Goal: Task Accomplishment & Management: Use online tool/utility

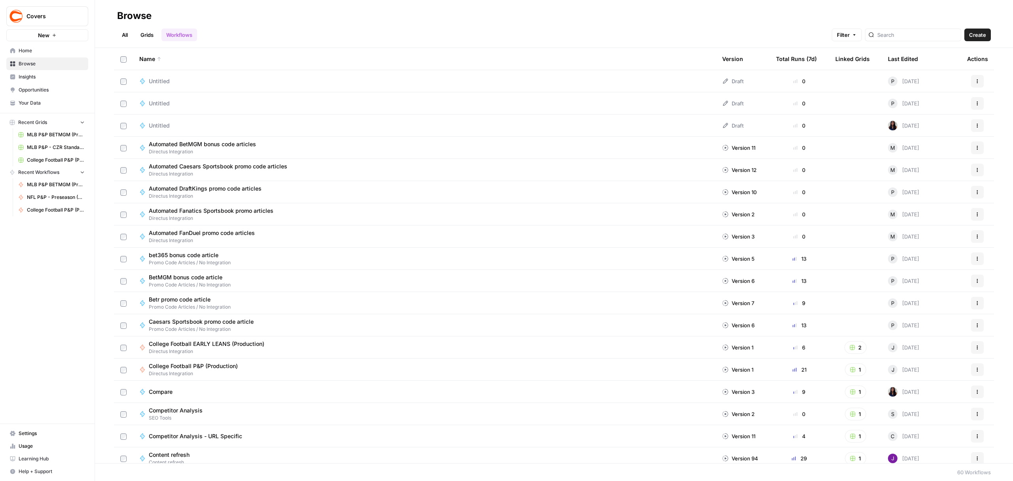
click at [127, 35] on link "All" at bounding box center [124, 34] width 15 height 13
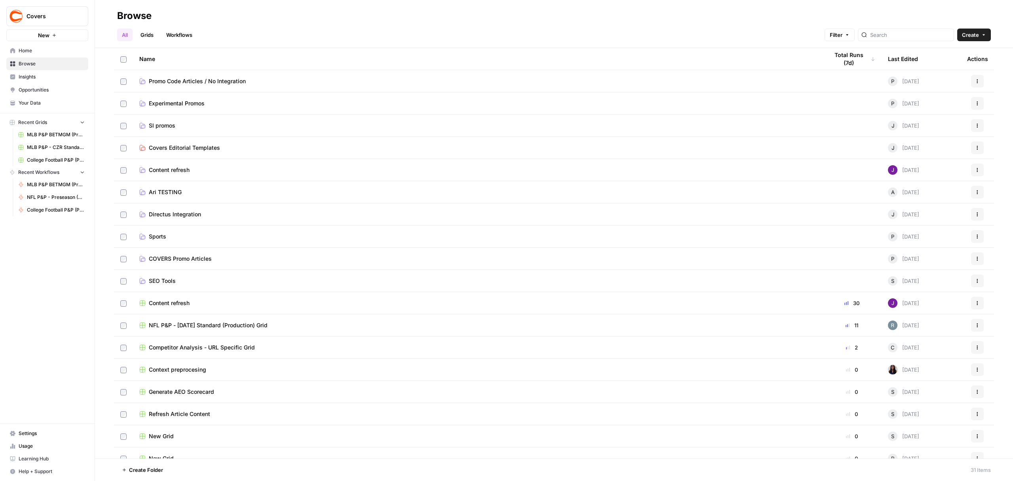
click at [210, 146] on span "Covers Editorial Templates" at bounding box center [184, 148] width 71 height 8
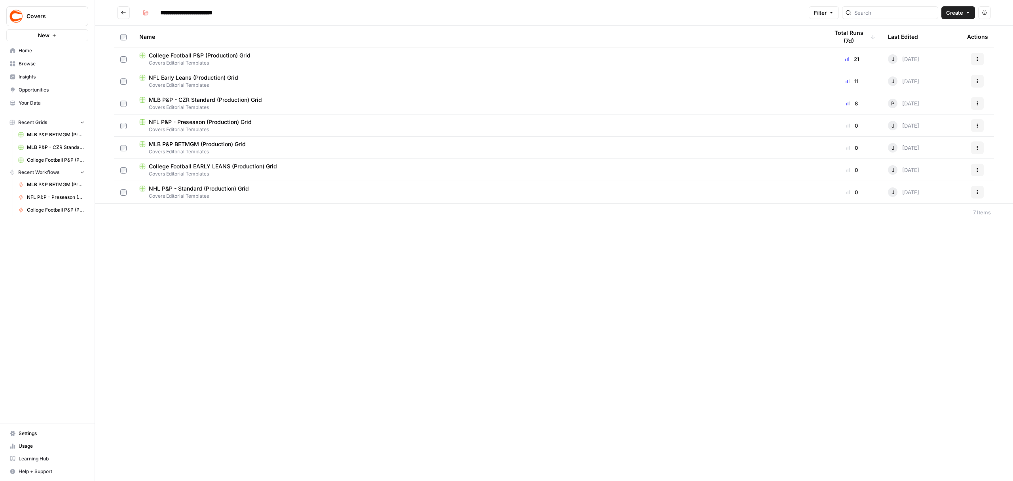
click at [119, 13] on button "Go back" at bounding box center [123, 12] width 13 height 13
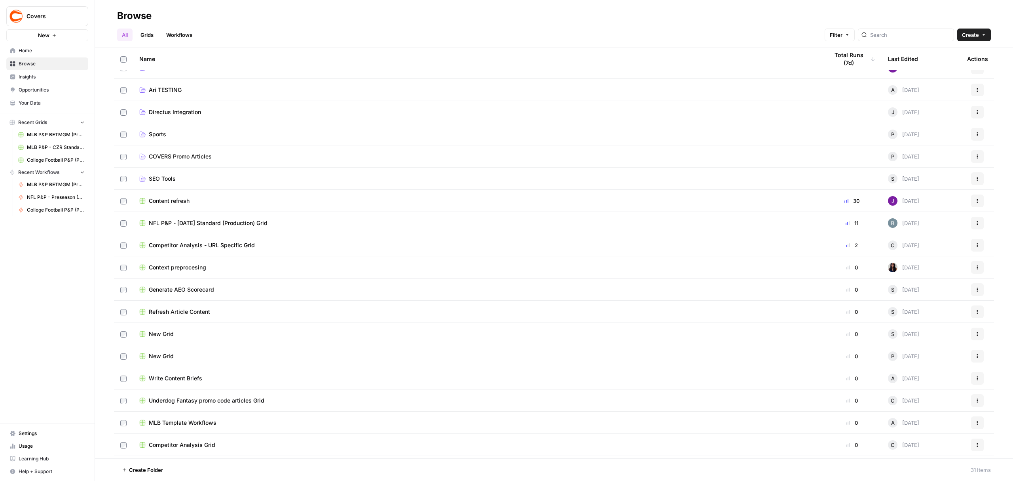
scroll to position [88, 0]
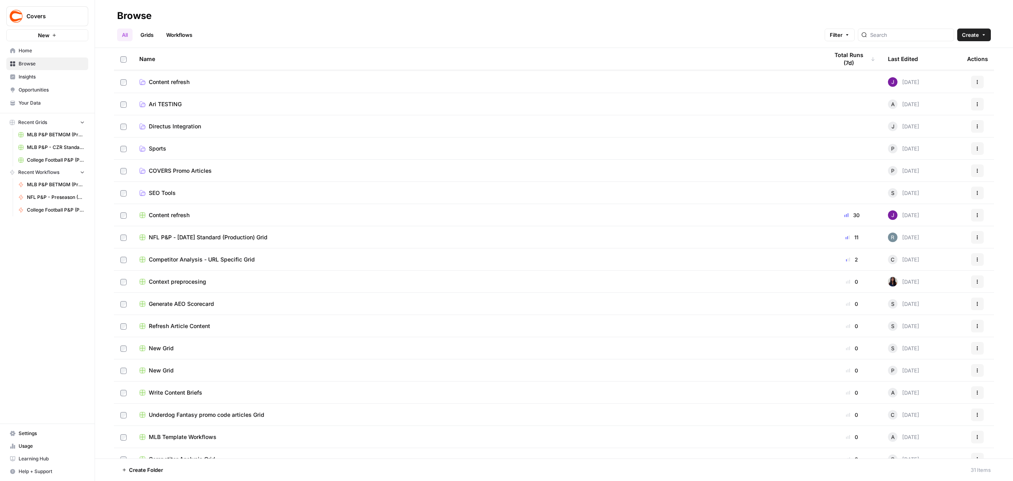
click at [177, 30] on link "Workflows" at bounding box center [179, 34] width 36 height 13
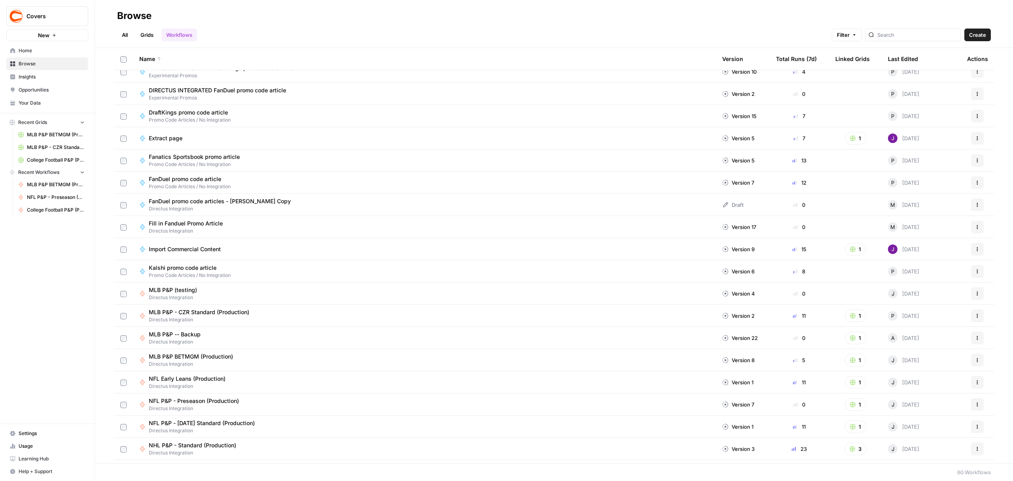
scroll to position [633, 0]
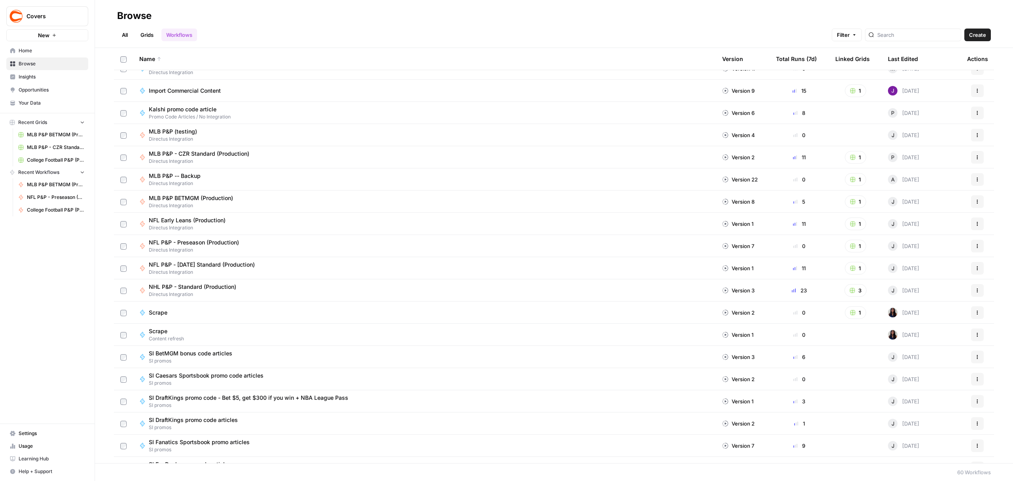
click at [225, 285] on span "NHL P&P - Standard (Production)" at bounding box center [192, 287] width 87 height 8
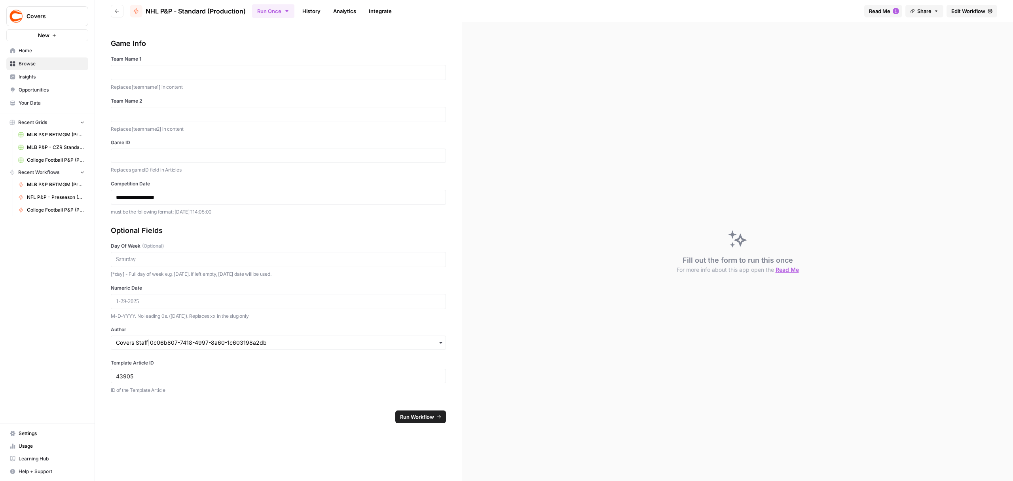
click at [115, 9] on icon "button" at bounding box center [117, 11] width 5 height 5
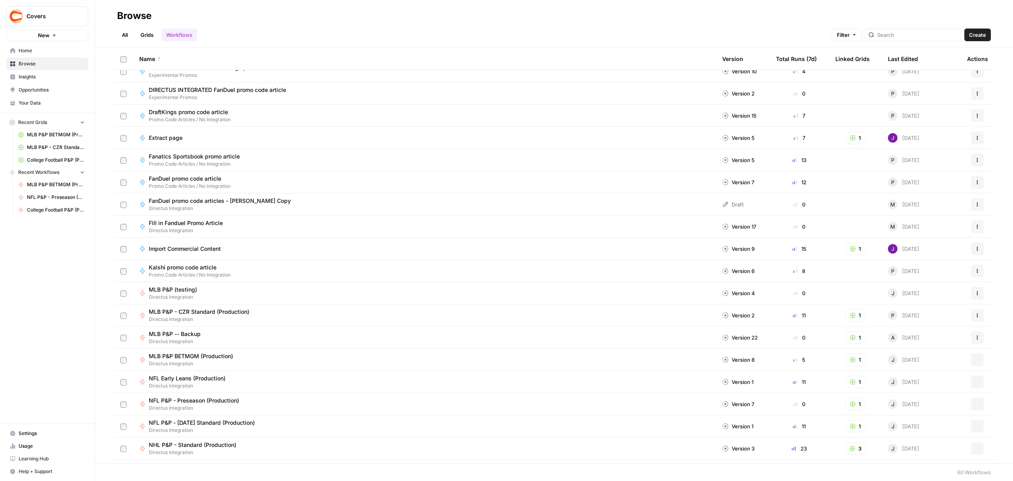
scroll to position [686, 0]
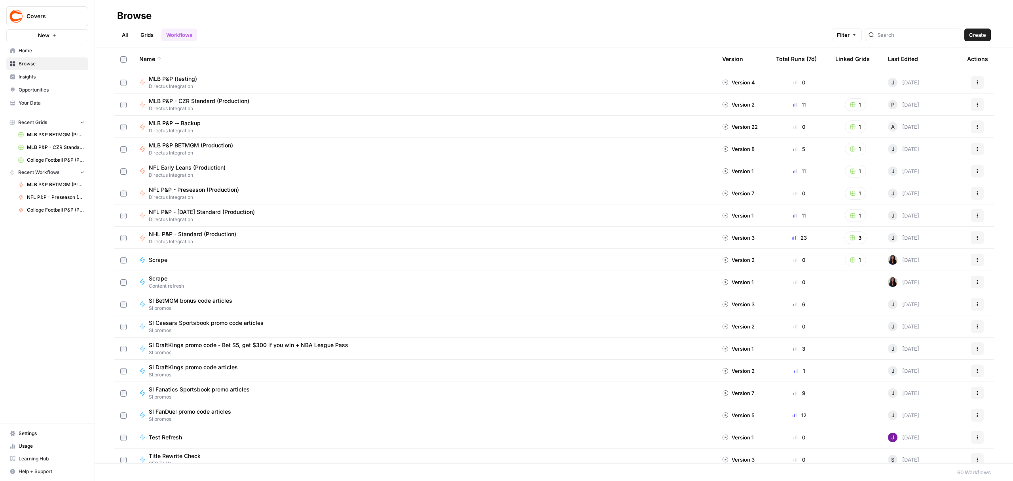
click at [972, 239] on button "Actions" at bounding box center [977, 237] width 13 height 13
click at [922, 319] on span "Duplicate" at bounding box center [934, 318] width 63 height 8
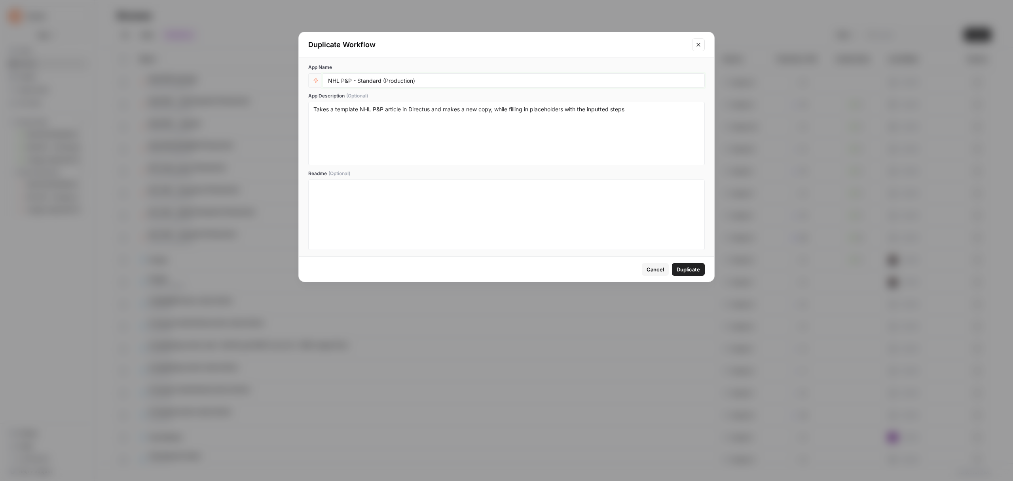
click at [334, 78] on input "NHL P&P - Standard (Production)" at bounding box center [514, 80] width 372 height 7
type input "NBA P&P - Standard (Production)"
click at [364, 108] on textarea "Takes a template NHL P&P article in Directus and makes a new copy, while fillin…" at bounding box center [506, 133] width 386 height 56
type textarea "Takes a template NBA P&P article in Directus and makes a new copy, while fillin…"
click at [688, 268] on span "Duplicate" at bounding box center [688, 269] width 23 height 8
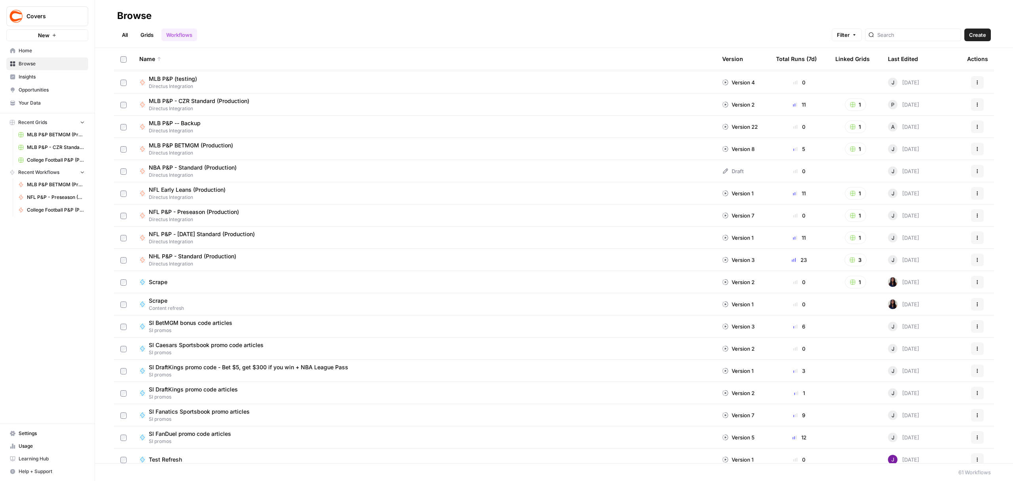
click at [971, 168] on button "Actions" at bounding box center [977, 171] width 13 height 13
click at [933, 188] on span "Edit in Studio" at bounding box center [934, 190] width 63 height 8
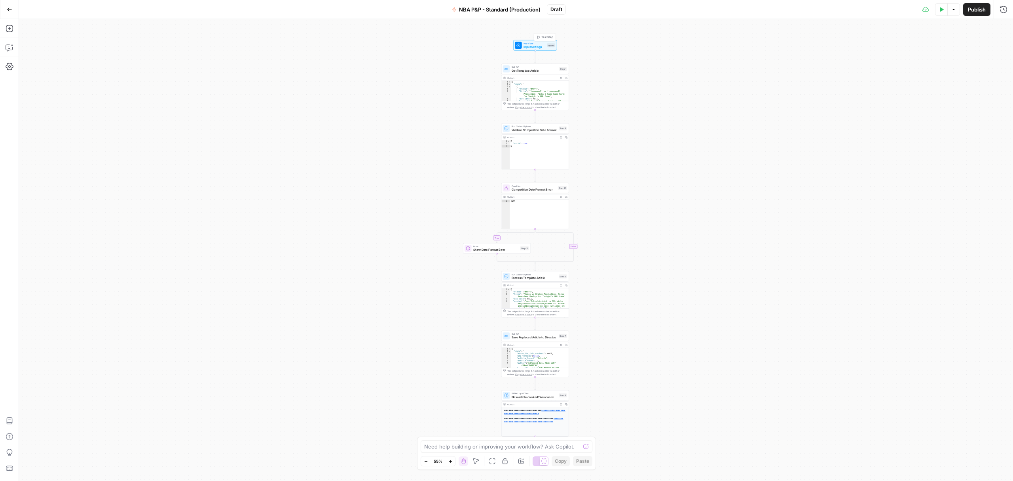
click at [543, 45] on span "Input Settings" at bounding box center [535, 47] width 22 height 4
click at [973, 338] on span "edit field" at bounding box center [977, 335] width 17 height 6
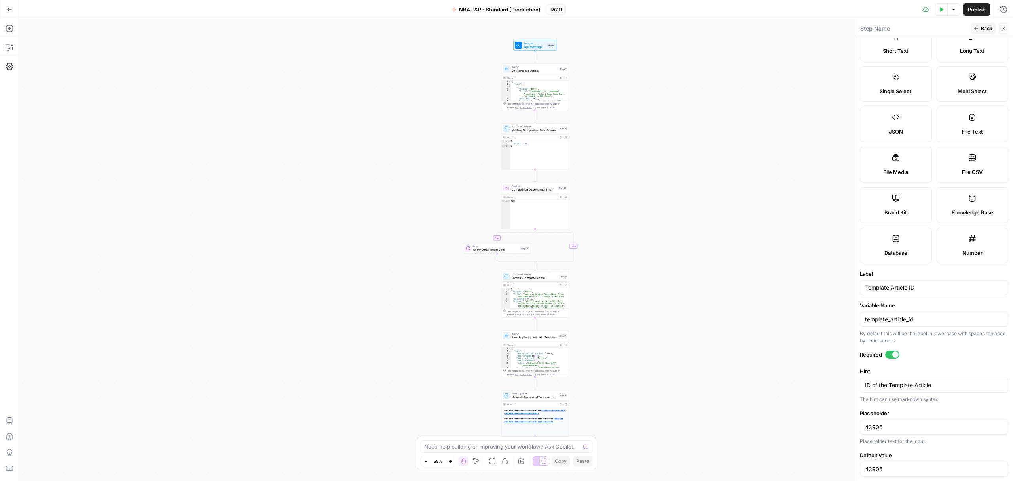
scroll to position [41, 0]
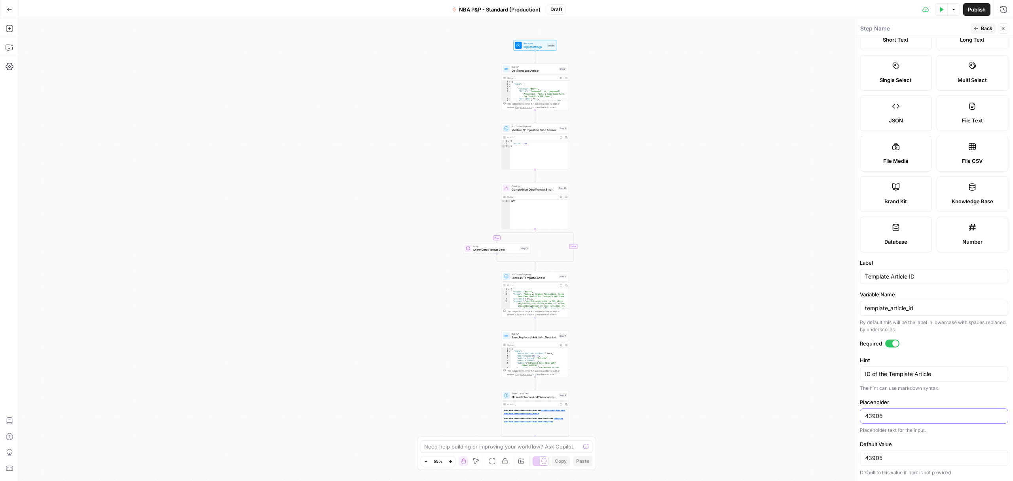
click at [870, 412] on input "43905" at bounding box center [934, 416] width 138 height 8
drag, startPoint x: 869, startPoint y: 415, endPoint x: 899, endPoint y: 407, distance: 31.0
click at [869, 415] on input "43905" at bounding box center [934, 416] width 138 height 8
type input "46319"
drag, startPoint x: 870, startPoint y: 455, endPoint x: 911, endPoint y: 452, distance: 40.9
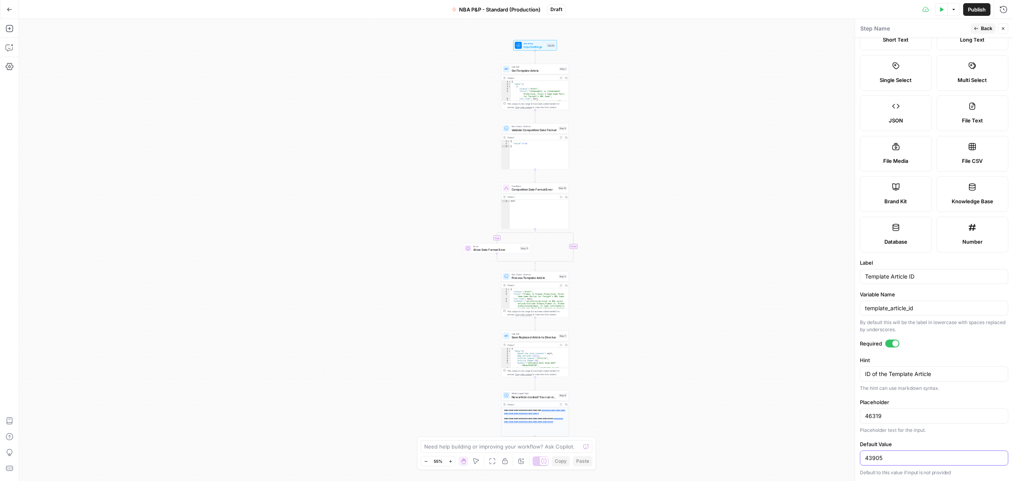
click at [910, 454] on input "43905" at bounding box center [934, 458] width 138 height 8
type input "46319"
click at [984, 27] on span "Back" at bounding box center [986, 28] width 11 height 7
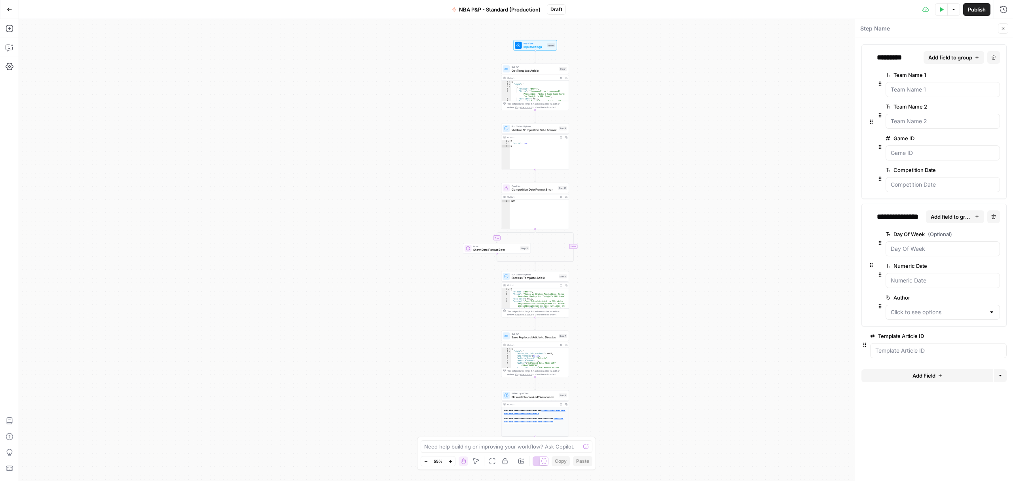
click at [993, 316] on div at bounding box center [992, 312] width 6 height 8
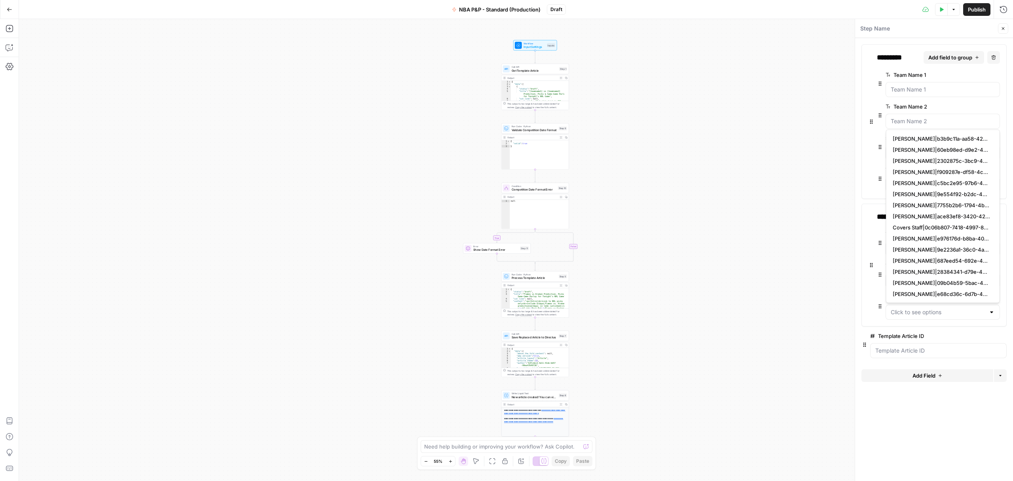
click at [993, 316] on div at bounding box center [992, 312] width 6 height 8
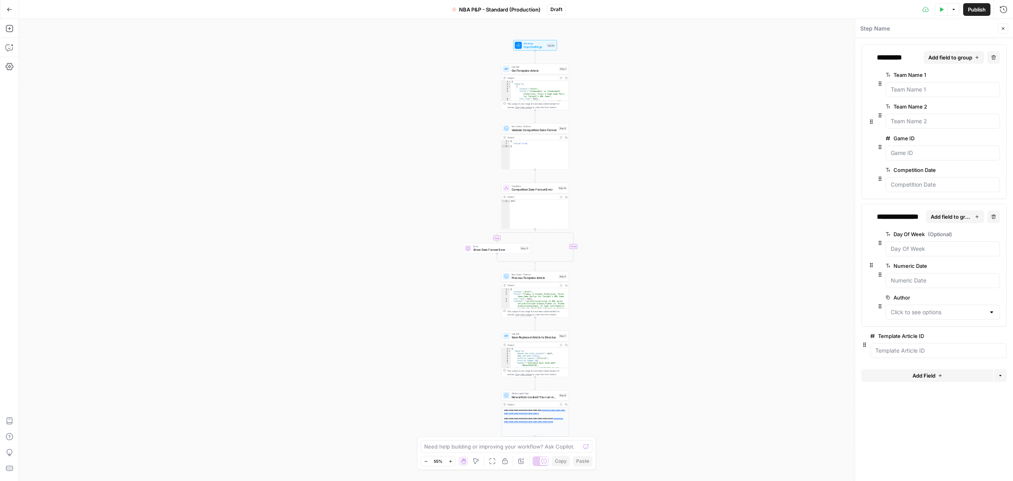
click at [903, 435] on form "**********" at bounding box center [934, 259] width 158 height 443
click at [980, 300] on button "edit field" at bounding box center [974, 297] width 30 height 9
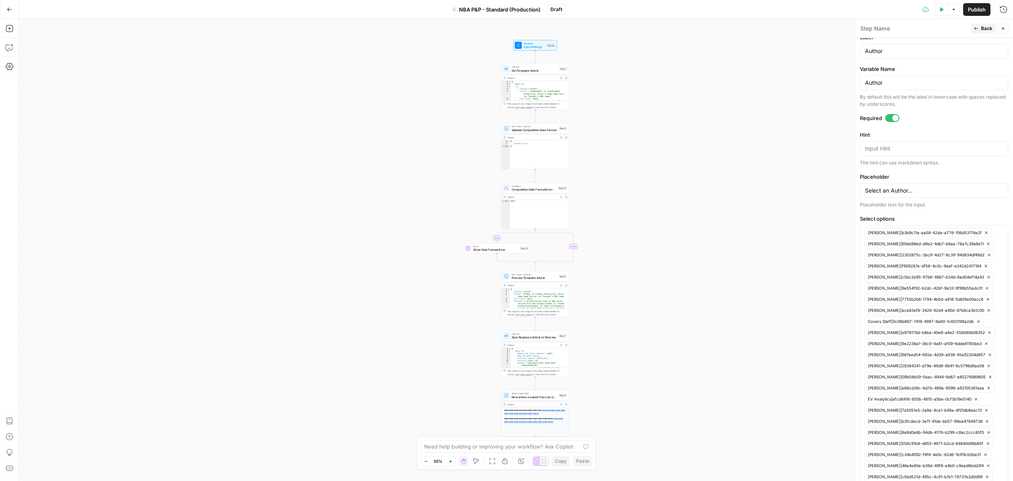
scroll to position [317, 0]
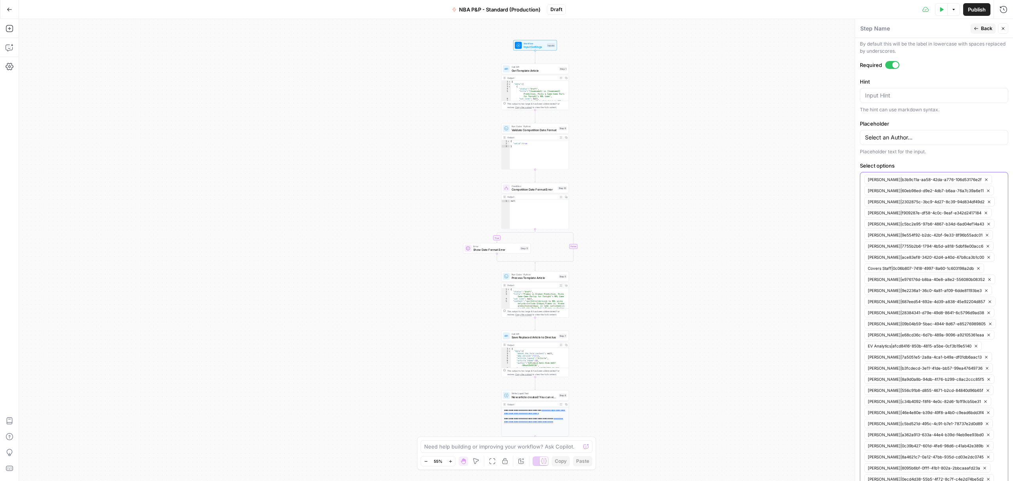
click at [986, 193] on icon "button" at bounding box center [988, 190] width 4 height 4
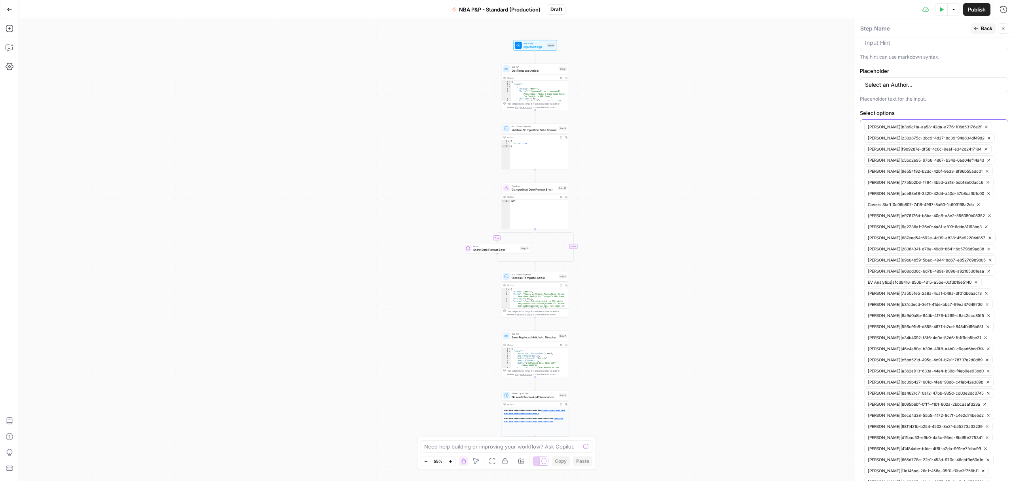
click at [975, 284] on icon "button" at bounding box center [976, 282] width 4 height 4
click at [987, 273] on icon "button" at bounding box center [989, 271] width 4 height 4
click at [985, 272] on icon "button" at bounding box center [986, 271] width 2 height 2
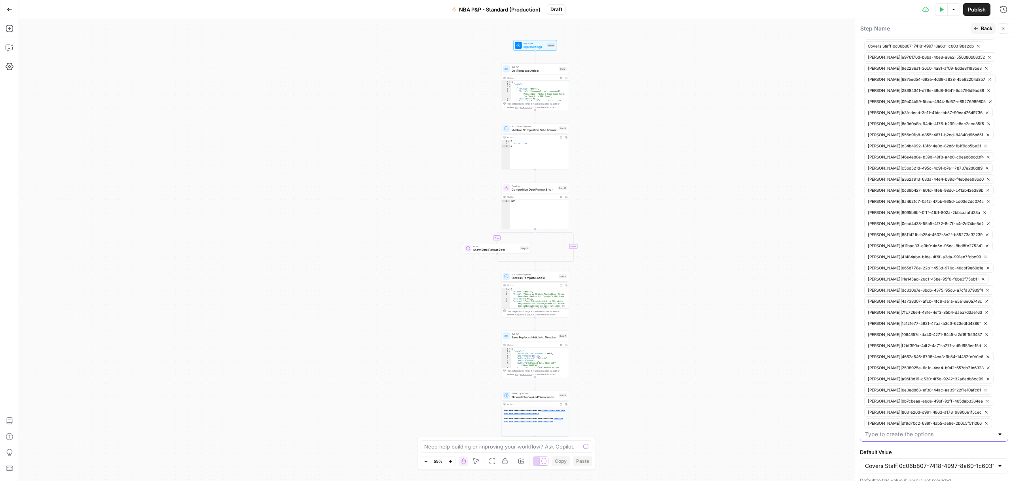
scroll to position [549, 0]
click at [986, 346] on icon "button" at bounding box center [988, 348] width 4 height 4
click at [986, 344] on icon "button" at bounding box center [987, 343] width 2 height 2
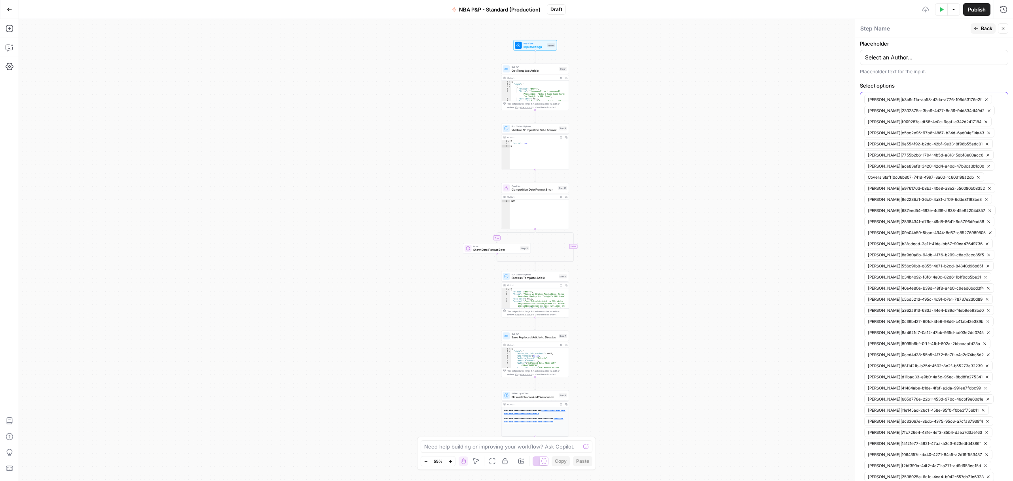
scroll to position [380, 0]
click at [987, 240] on icon "button" at bounding box center [989, 238] width 4 height 4
click at [986, 318] on icon "button" at bounding box center [988, 315] width 4 height 4
click at [985, 321] on icon "button" at bounding box center [987, 318] width 4 height 4
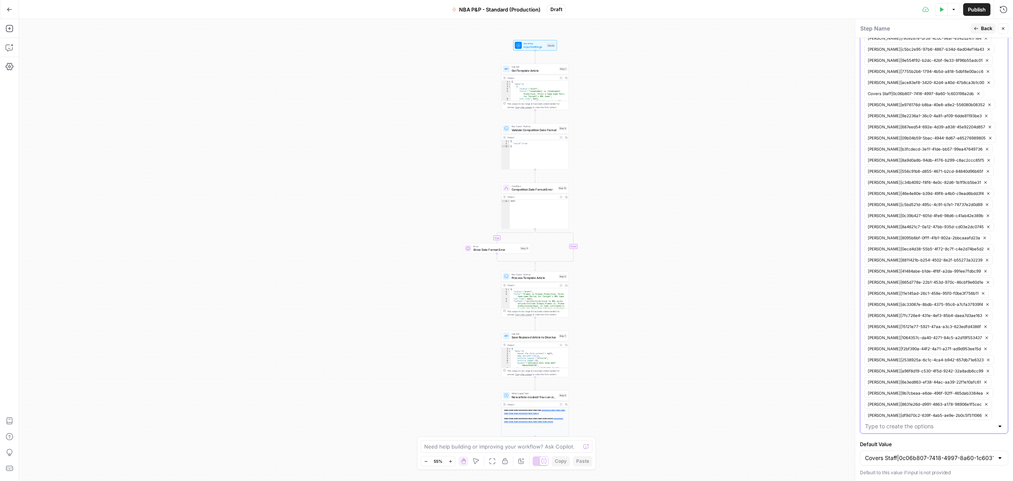
scroll to position [380, 0]
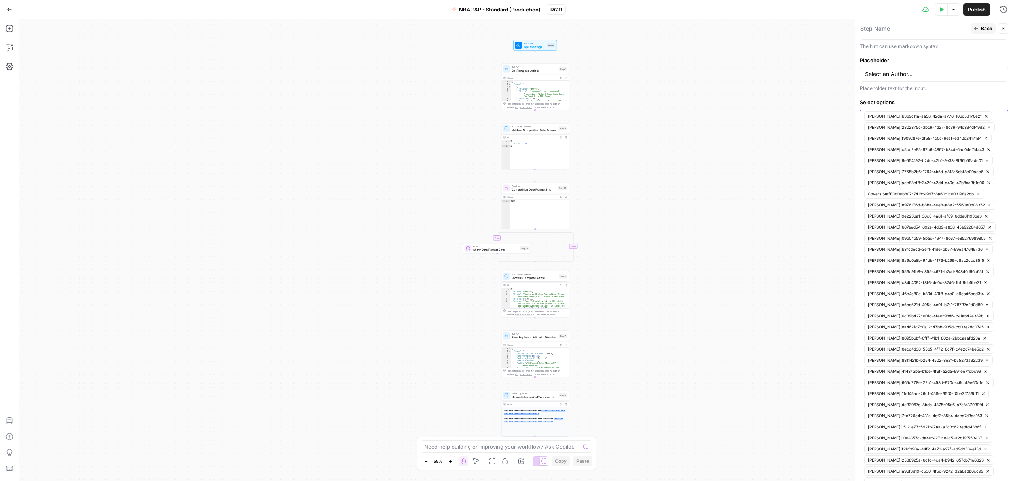
click at [988, 207] on icon "button" at bounding box center [990, 205] width 4 height 4
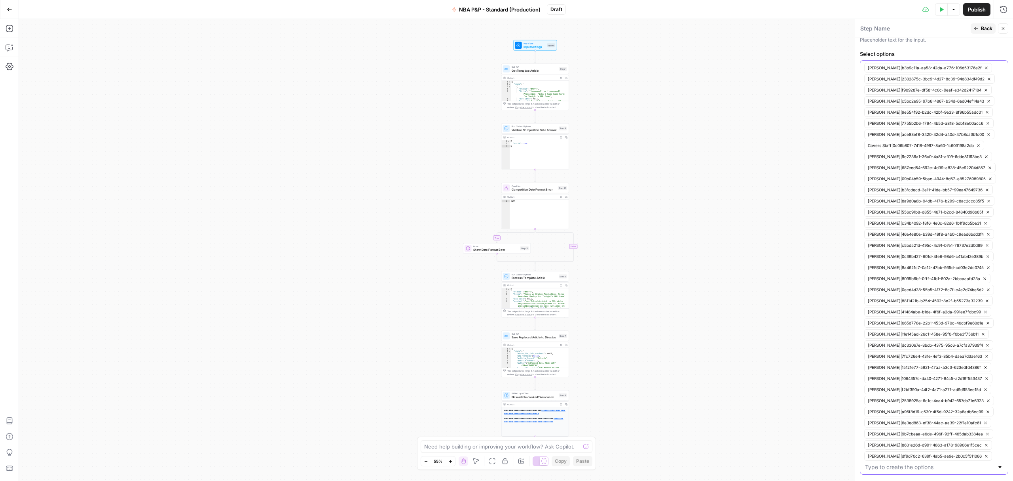
scroll to position [323, 0]
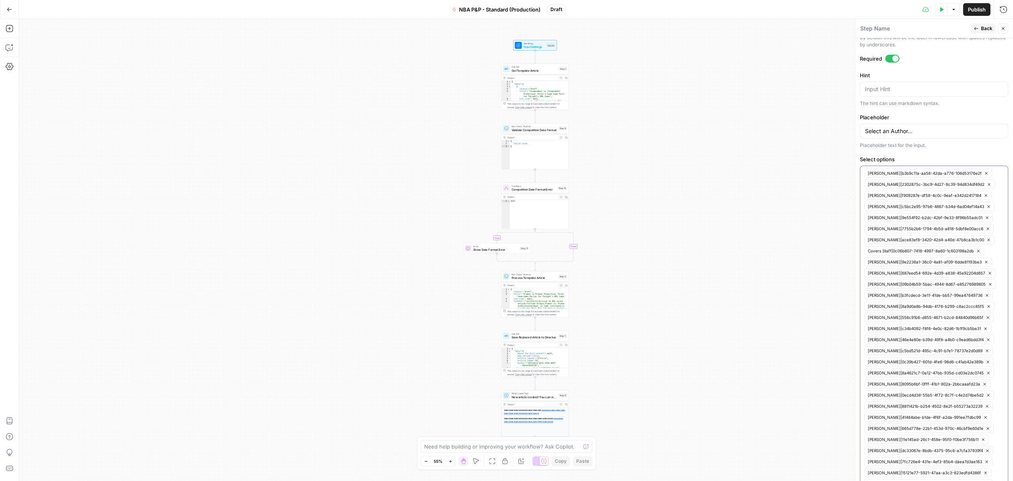
click at [982, 29] on span "Back" at bounding box center [986, 28] width 11 height 7
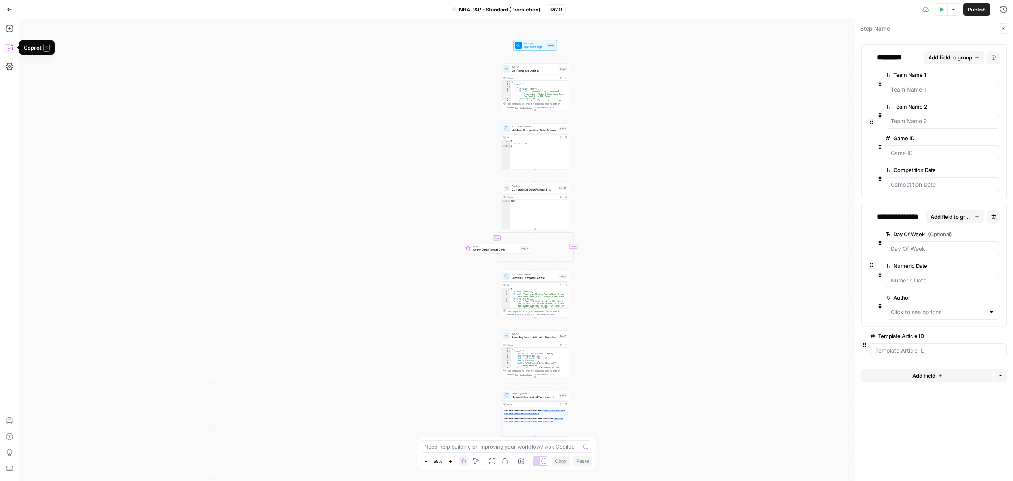
click at [9, 47] on icon "button" at bounding box center [10, 48] width 8 height 8
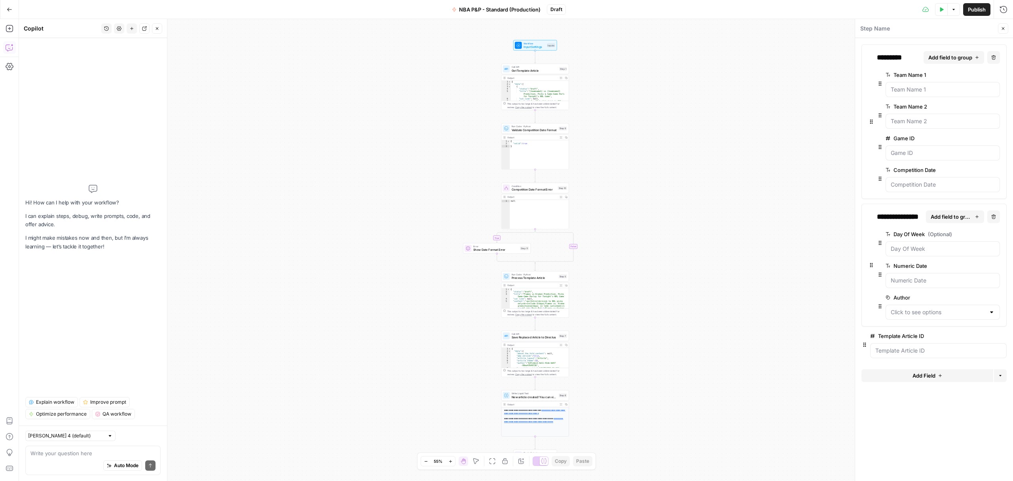
click at [67, 457] on div "Auto Mode Send" at bounding box center [92, 465] width 125 height 17
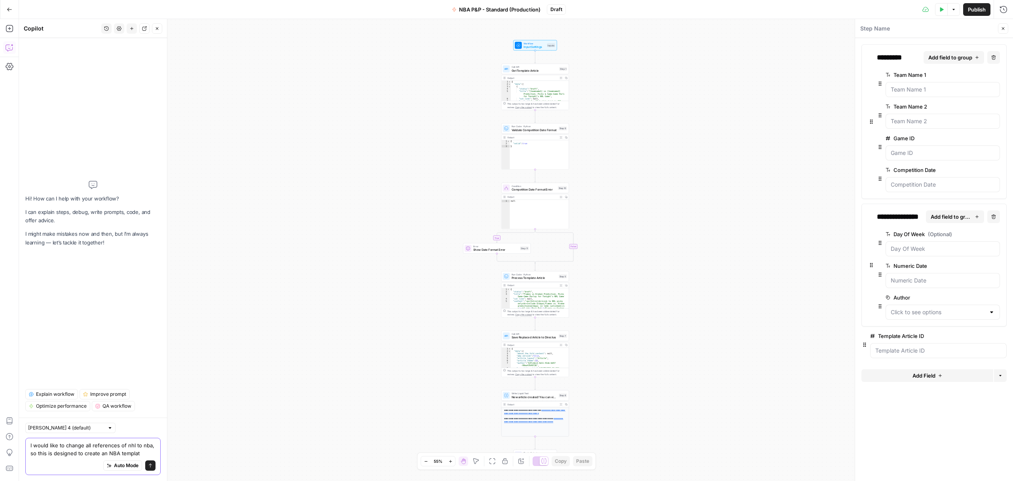
type textarea "I would like to change all references of nhl to nba, so this is designed to cre…"
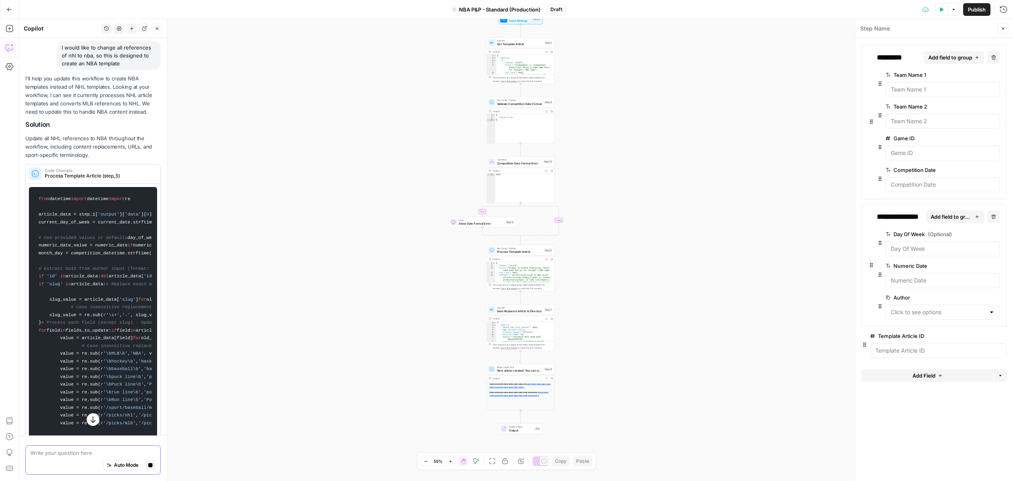
scroll to position [0, 0]
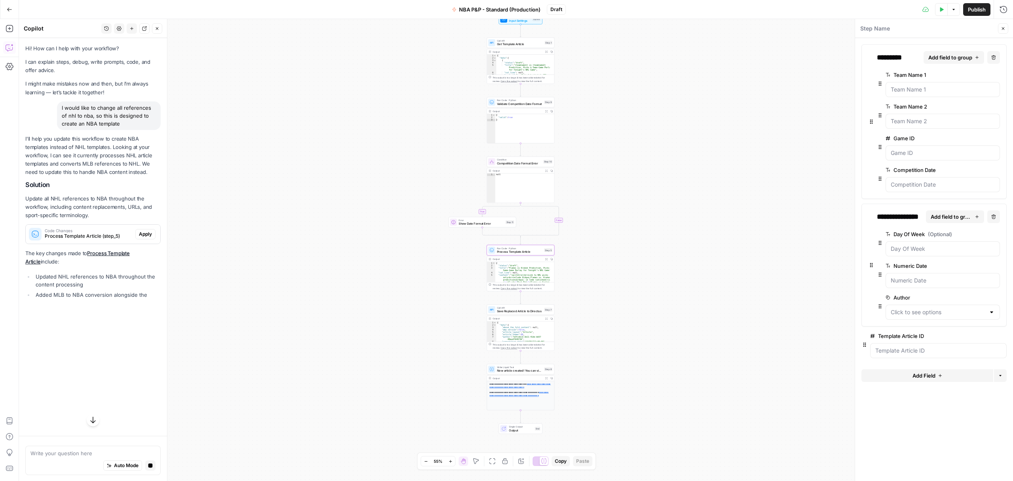
click at [145, 236] on span "Apply" at bounding box center [145, 233] width 13 height 7
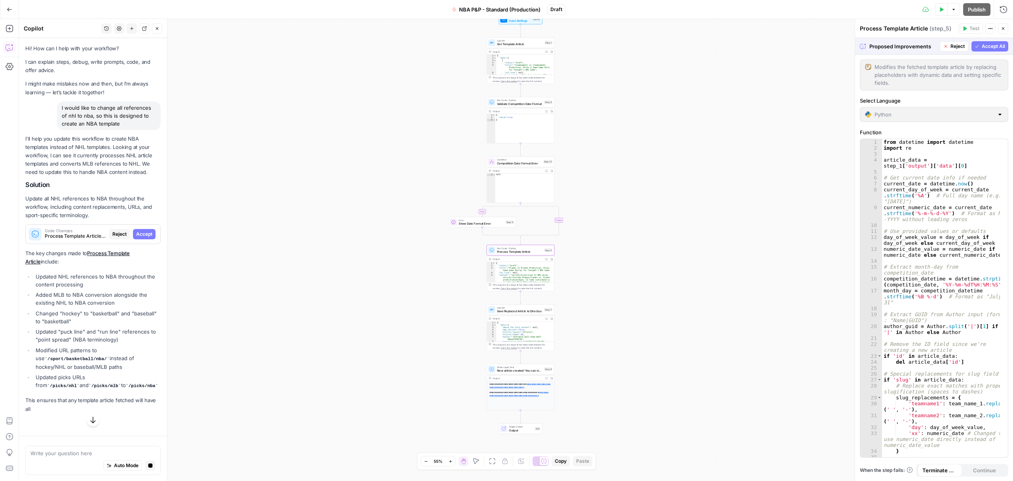
click at [149, 235] on span "Accept" at bounding box center [144, 233] width 16 height 7
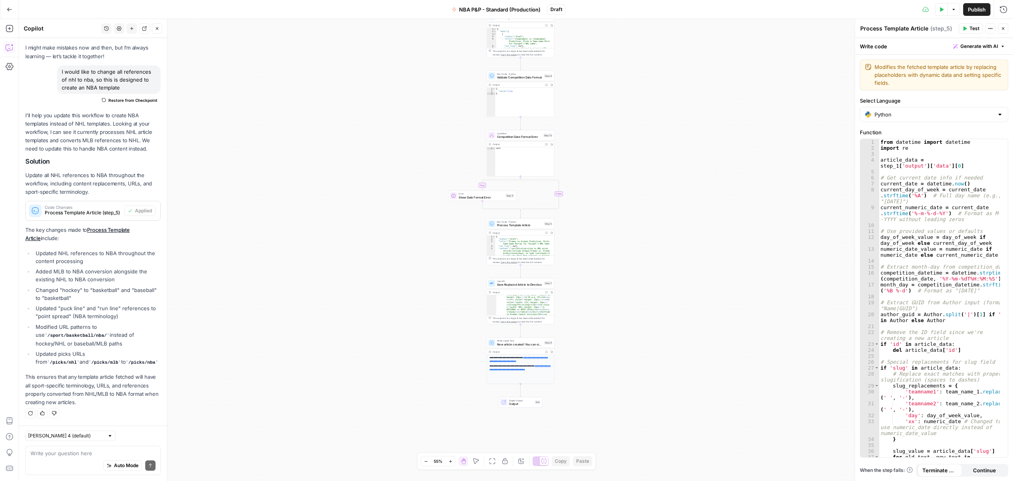
scroll to position [348, 0]
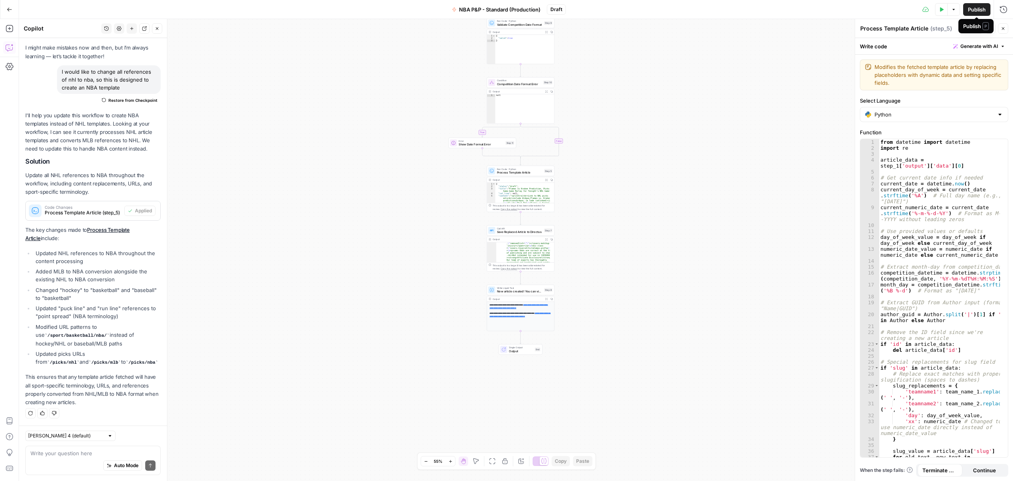
click at [982, 10] on span "Publish" at bounding box center [977, 10] width 18 height 8
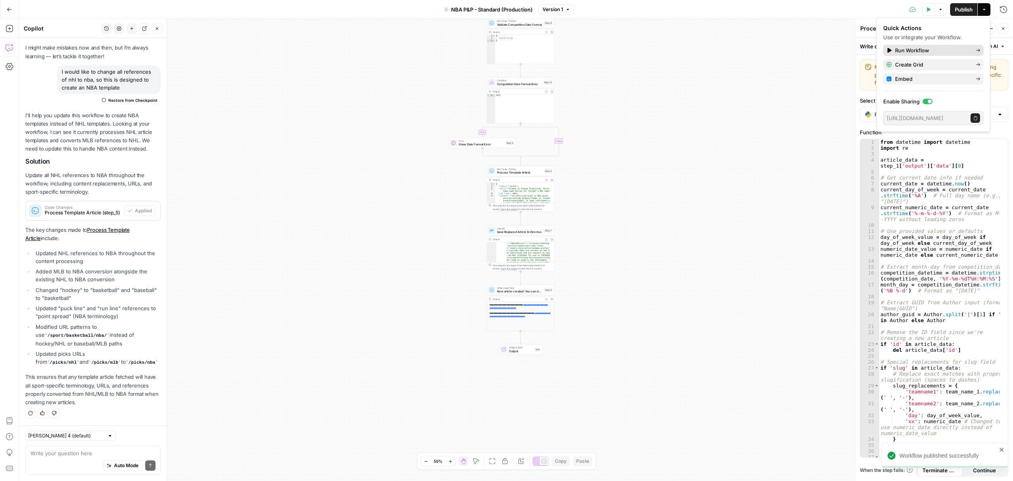
click at [977, 48] on icon at bounding box center [978, 50] width 5 height 5
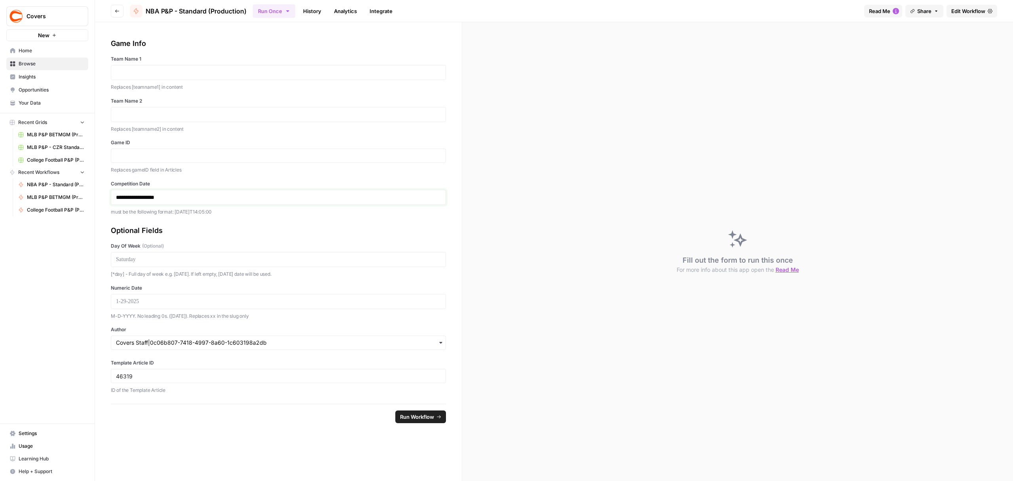
click at [130, 198] on p "**********" at bounding box center [278, 197] width 325 height 8
click at [148, 72] on p at bounding box center [278, 72] width 325 height 8
click at [203, 154] on input "Game ID" at bounding box center [278, 155] width 325 height 7
type input "361977"
click at [143, 197] on p "**********" at bounding box center [278, 197] width 325 height 8
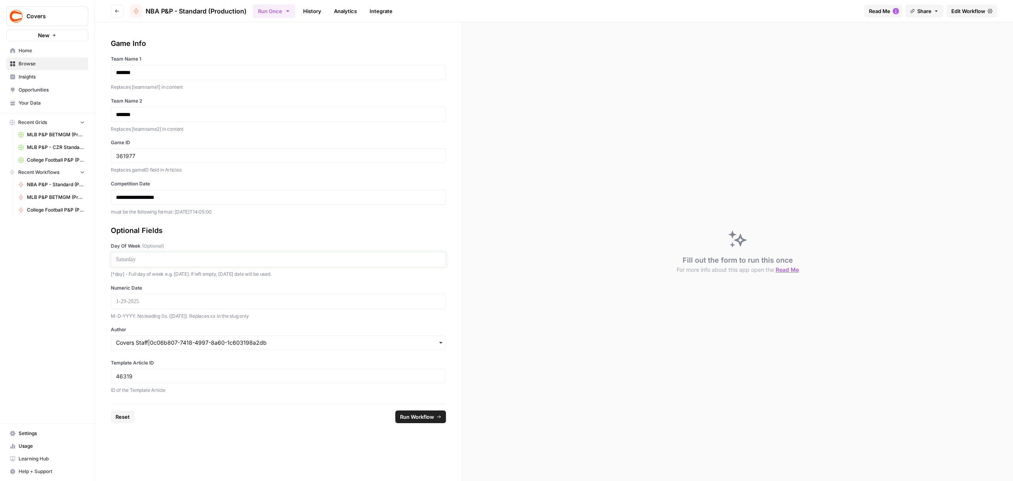
click at [144, 262] on p at bounding box center [278, 259] width 325 height 8
click at [143, 302] on p at bounding box center [278, 301] width 325 height 8
click at [186, 341] on input "Author" at bounding box center [278, 342] width 325 height 8
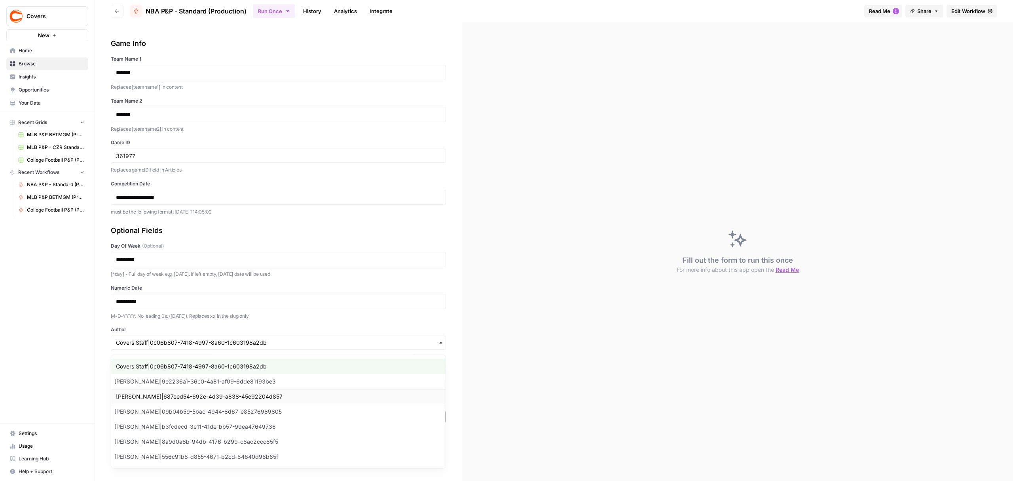
scroll to position [105, 0]
click at [158, 433] on div "[PERSON_NAME]|b3fcdecd-3e11-41de-bb57-99ea47649736" at bounding box center [278, 425] width 334 height 15
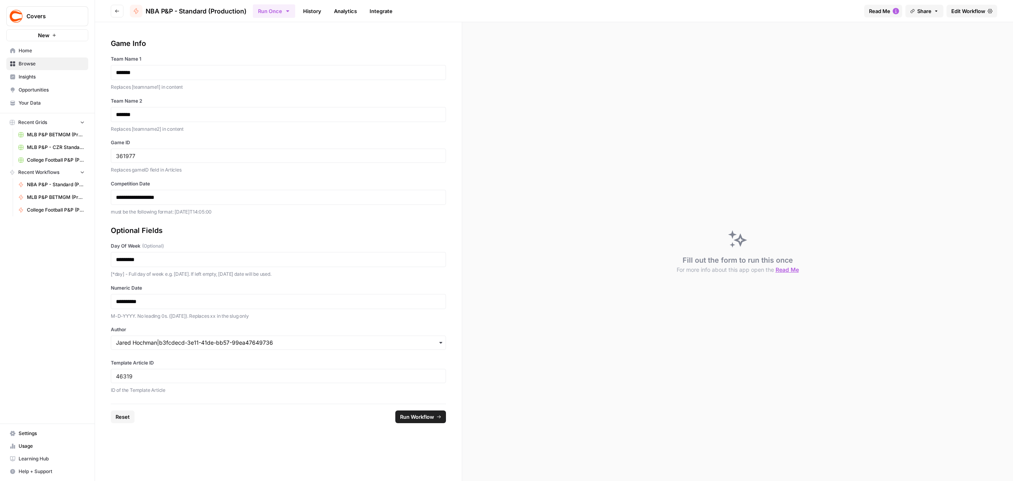
click at [420, 416] on span "Run Workflow" at bounding box center [417, 416] width 34 height 8
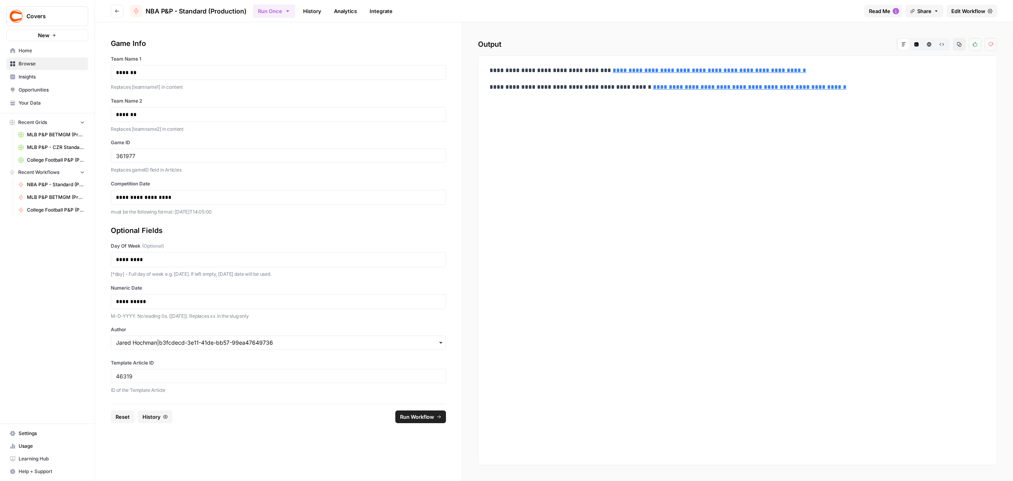
drag, startPoint x: 654, startPoint y: 74, endPoint x: 621, endPoint y: 70, distance: 33.1
click at [621, 70] on link "**********" at bounding box center [710, 70] width 194 height 6
click at [287, 11] on icon "button" at bounding box center [288, 11] width 6 height 6
click at [320, 53] on span "Run in Bulk" at bounding box center [315, 53] width 76 height 8
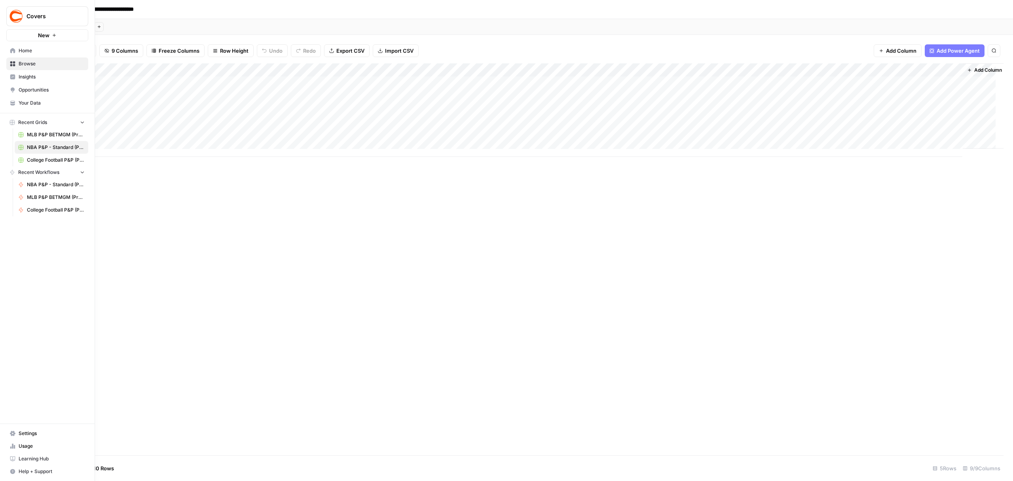
click at [12, 49] on icon at bounding box center [12, 50] width 5 height 5
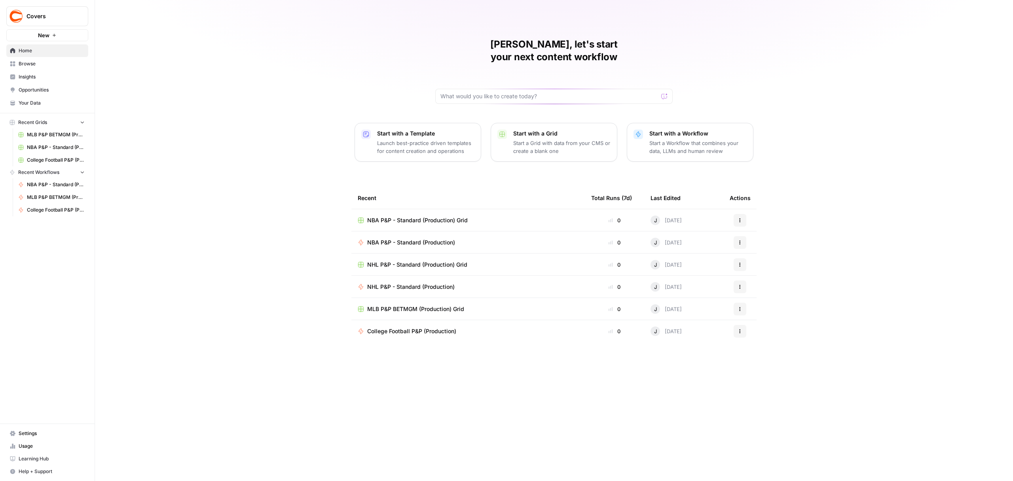
click at [743, 214] on button "Actions" at bounding box center [740, 220] width 13 height 13
click at [283, 189] on div "[PERSON_NAME], let's start your next content workflow Start with a Template Lau…" at bounding box center [554, 240] width 918 height 481
click at [19, 63] on span "Browse" at bounding box center [52, 63] width 66 height 7
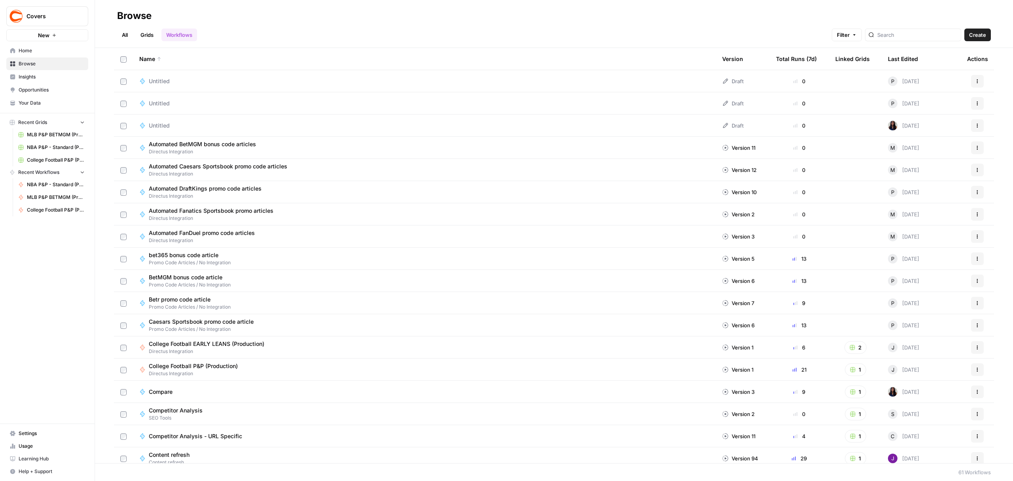
click at [144, 36] on link "Grids" at bounding box center [147, 34] width 23 height 13
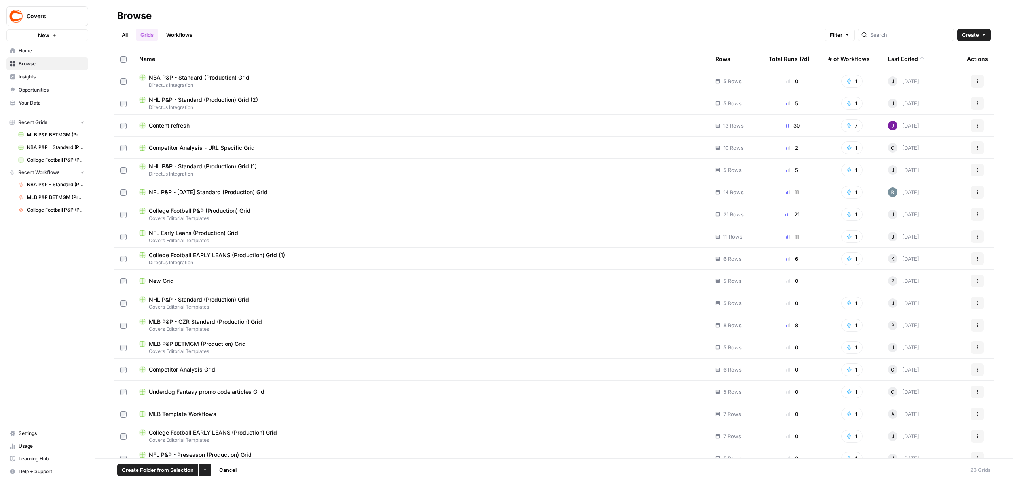
click at [975, 80] on icon "button" at bounding box center [977, 81] width 5 height 5
click at [916, 130] on span "Move To" at bounding box center [934, 129] width 63 height 8
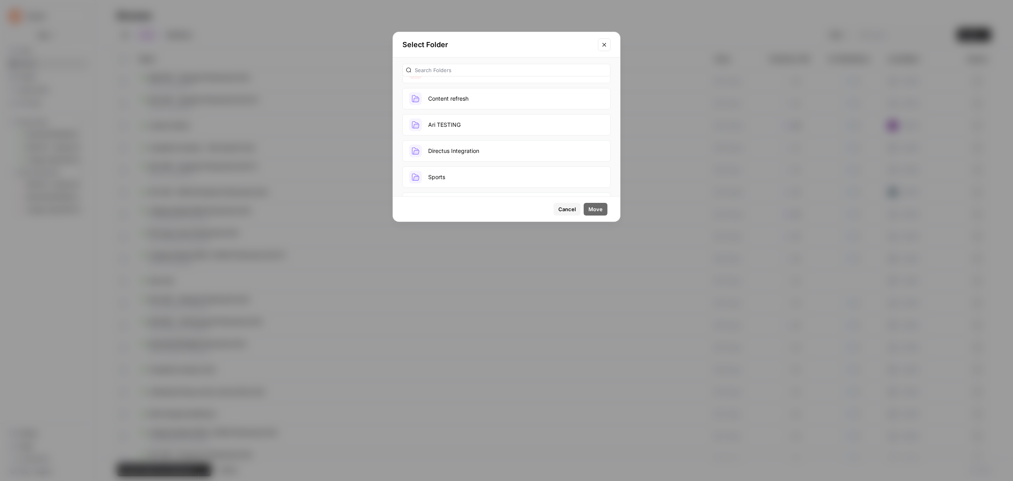
scroll to position [105, 0]
click at [507, 97] on button "Covers Editorial Templates" at bounding box center [507, 90] width 208 height 21
click at [599, 207] on span "Move" at bounding box center [596, 209] width 14 height 8
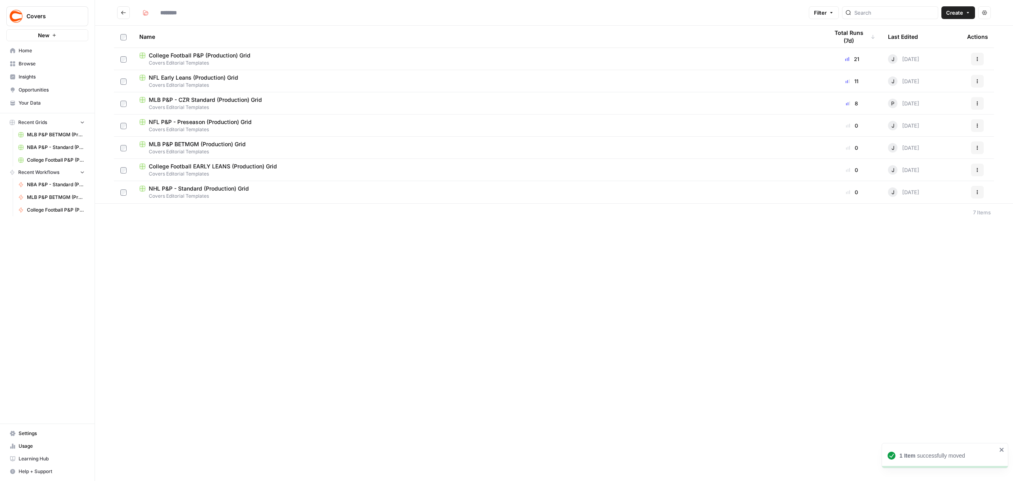
type input "**********"
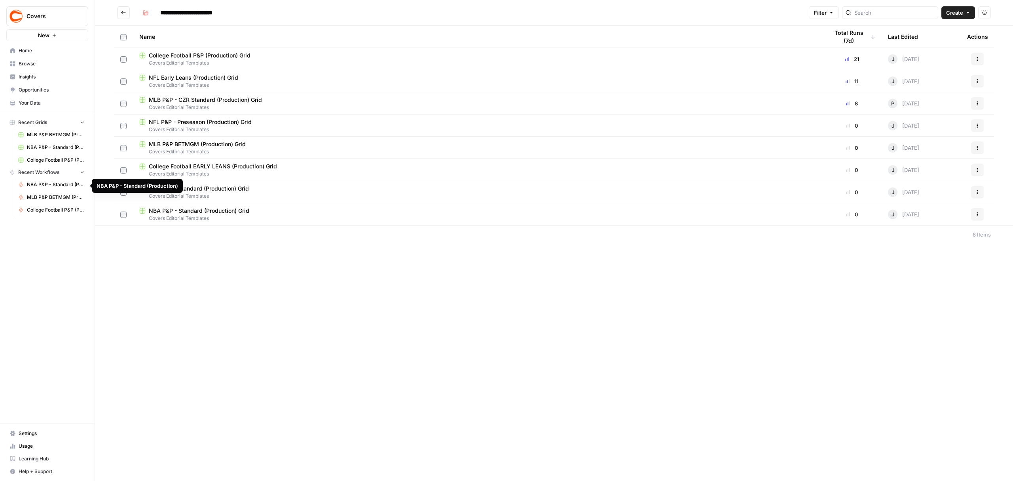
click at [45, 184] on span "NBA P&P - Standard (Production)" at bounding box center [56, 184] width 58 height 7
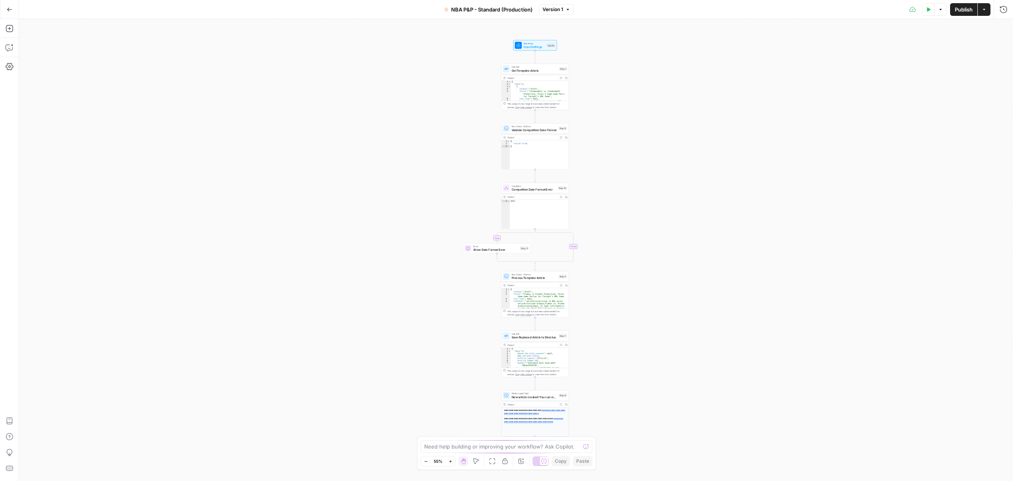
click at [11, 10] on icon "button" at bounding box center [10, 10] width 6 height 6
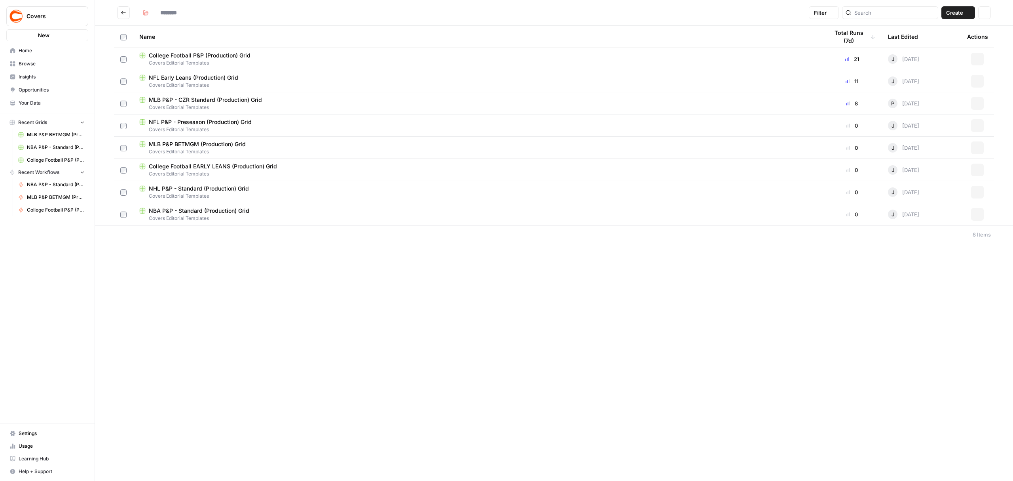
type input "**********"
click at [31, 64] on span "Browse" at bounding box center [52, 63] width 66 height 7
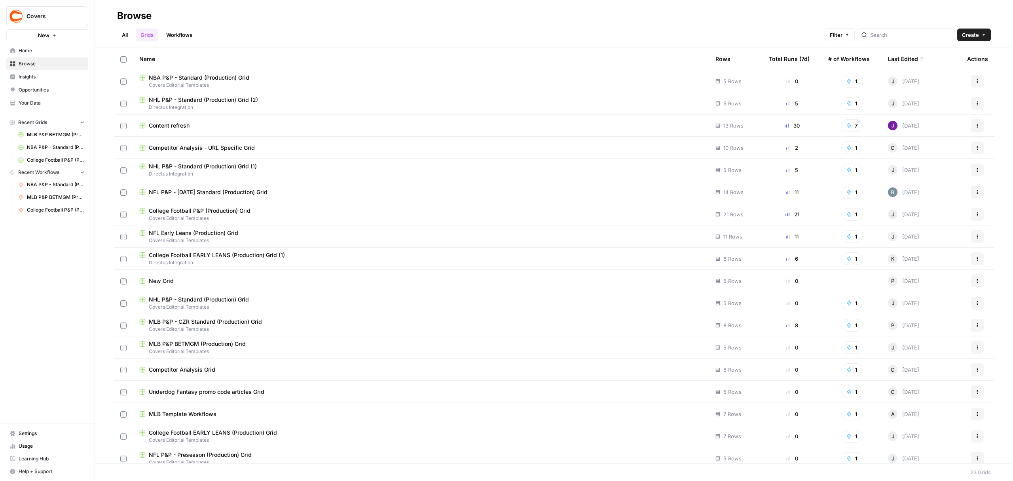
click at [188, 32] on link "Workflows" at bounding box center [179, 34] width 36 height 13
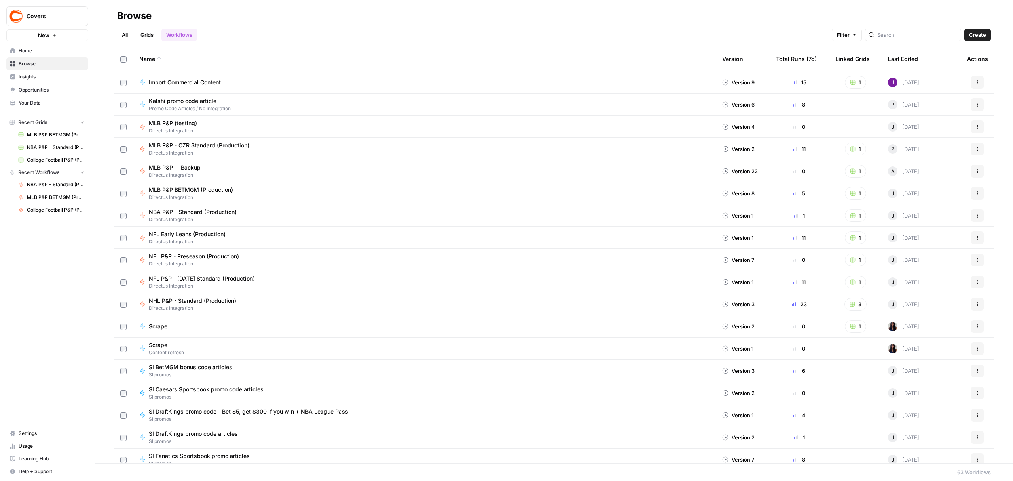
scroll to position [739, 0]
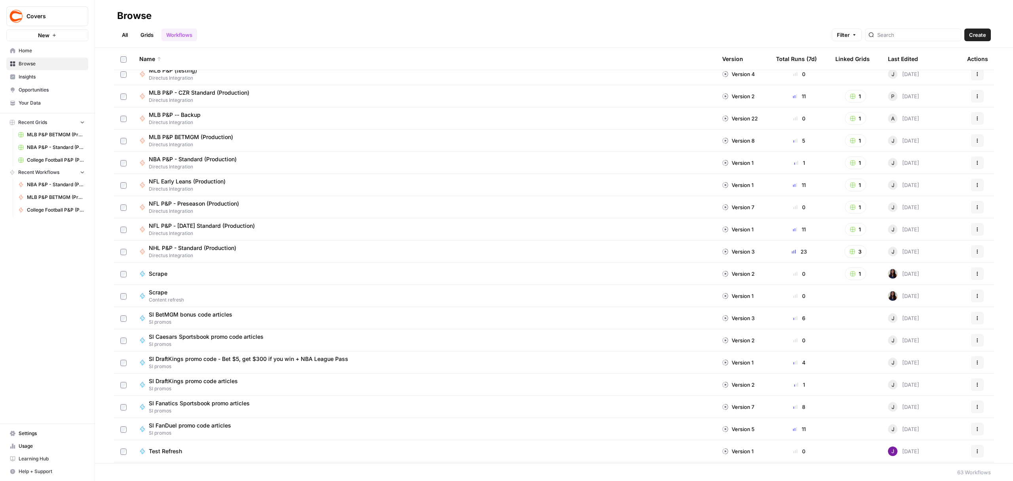
click at [975, 160] on icon "button" at bounding box center [977, 162] width 5 height 5
click at [918, 243] on span "Duplicate" at bounding box center [934, 243] width 63 height 8
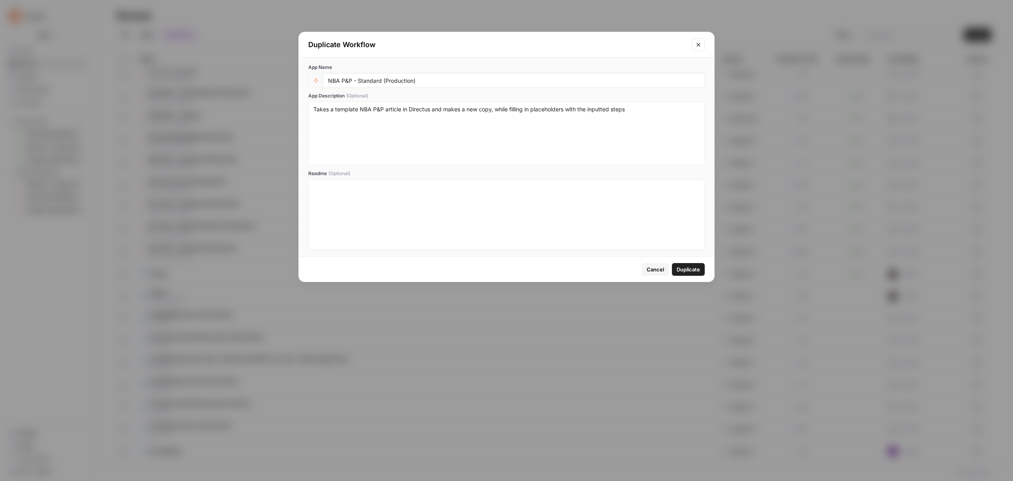
click at [336, 81] on input "NBA P&P - Standard (Production)" at bounding box center [514, 80] width 372 height 7
type input "CBB P&P - Standard (Production)"
click at [360, 107] on textarea "Takes a template NBA P&P article in Directus and makes a new copy, while fillin…" at bounding box center [506, 133] width 386 height 56
type textarea "Takes a template College Basketball P&P article in Directus and makes a new cop…"
click at [697, 268] on span "Duplicate" at bounding box center [688, 269] width 23 height 8
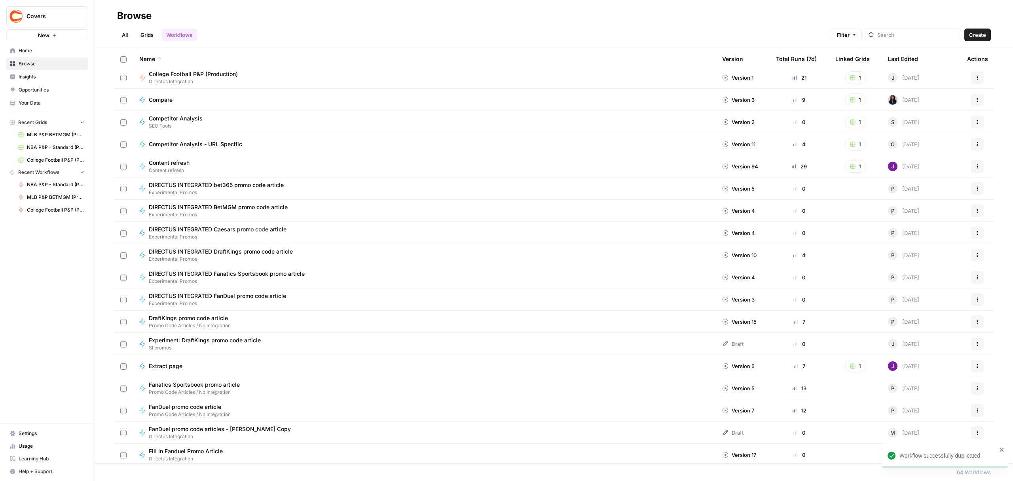
scroll to position [211, 0]
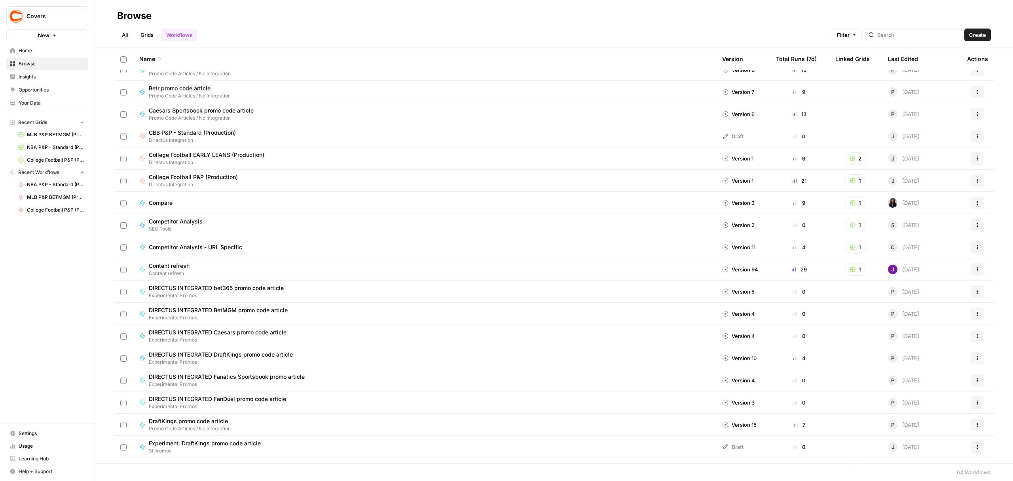
click at [972, 136] on button "Actions" at bounding box center [977, 136] width 13 height 13
click at [925, 154] on span "Edit in Studio" at bounding box center [934, 155] width 63 height 8
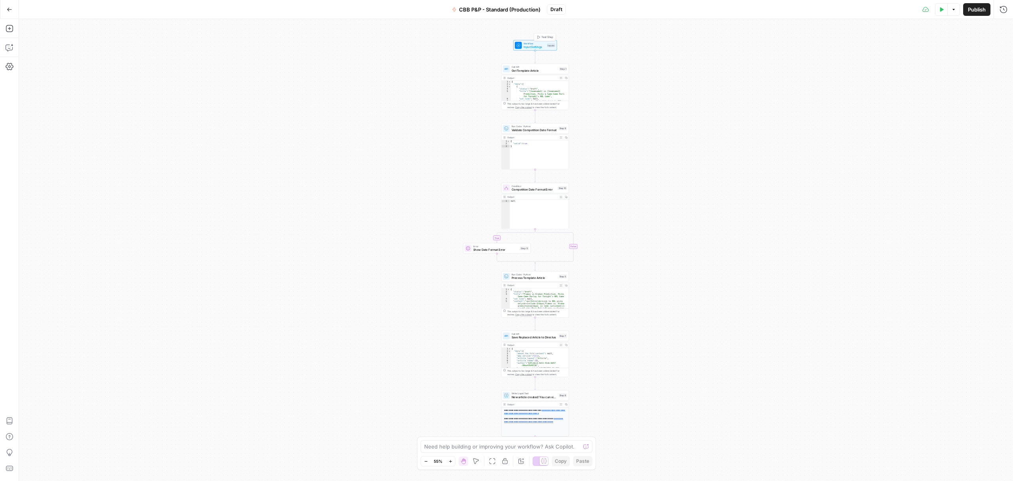
click at [545, 46] on div "Workflow Input Settings Inputs Test Step" at bounding box center [535, 46] width 40 height 8
click at [978, 339] on span "edit field" at bounding box center [977, 335] width 17 height 6
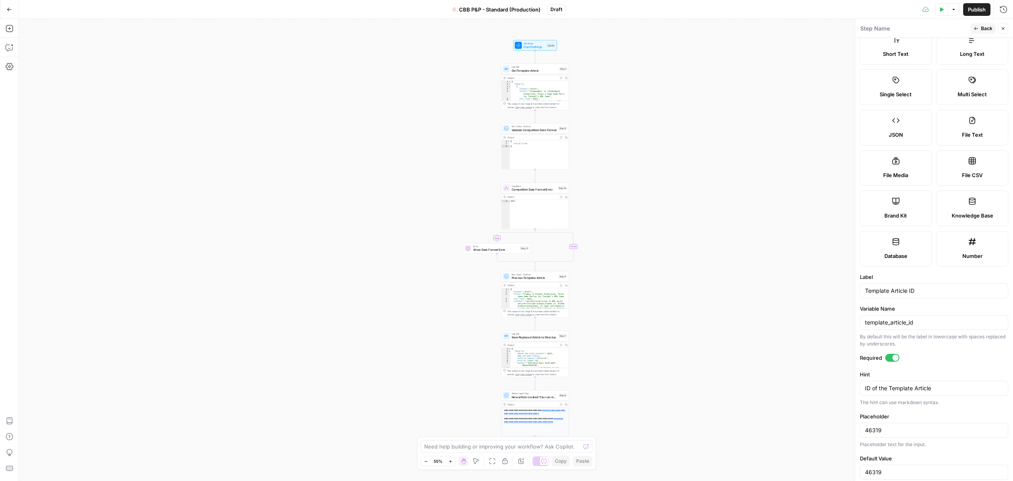
scroll to position [41, 0]
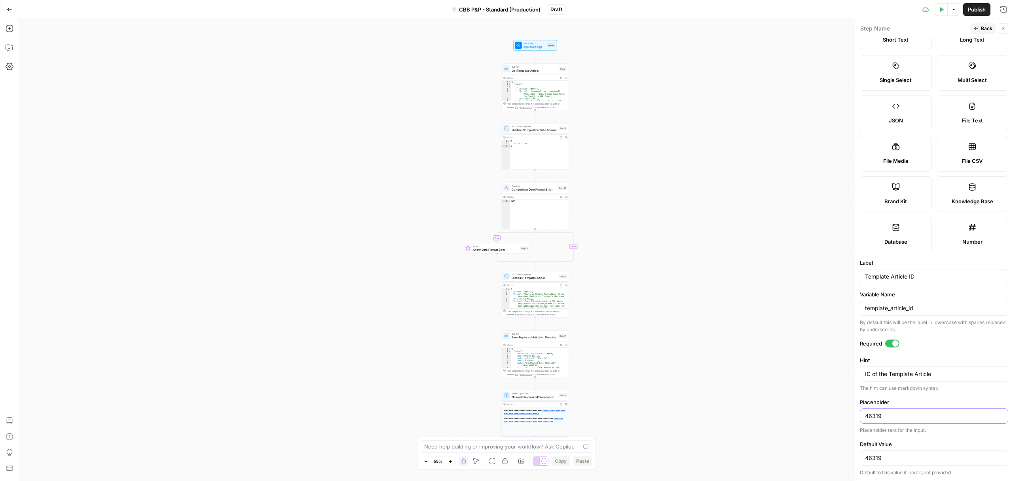
drag, startPoint x: 872, startPoint y: 416, endPoint x: 901, endPoint y: 416, distance: 28.9
click at [901, 416] on input "46319" at bounding box center [934, 416] width 138 height 8
type input "46952"
drag, startPoint x: 872, startPoint y: 458, endPoint x: 893, endPoint y: 458, distance: 21.0
click at [893, 458] on input "46319" at bounding box center [934, 458] width 138 height 8
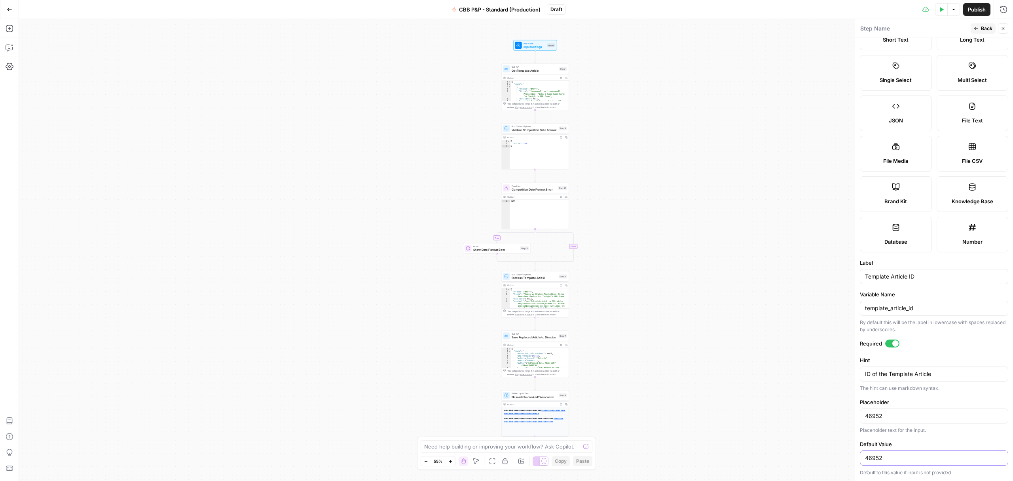
type input "46952"
click at [985, 27] on span "Back" at bounding box center [986, 28] width 11 height 7
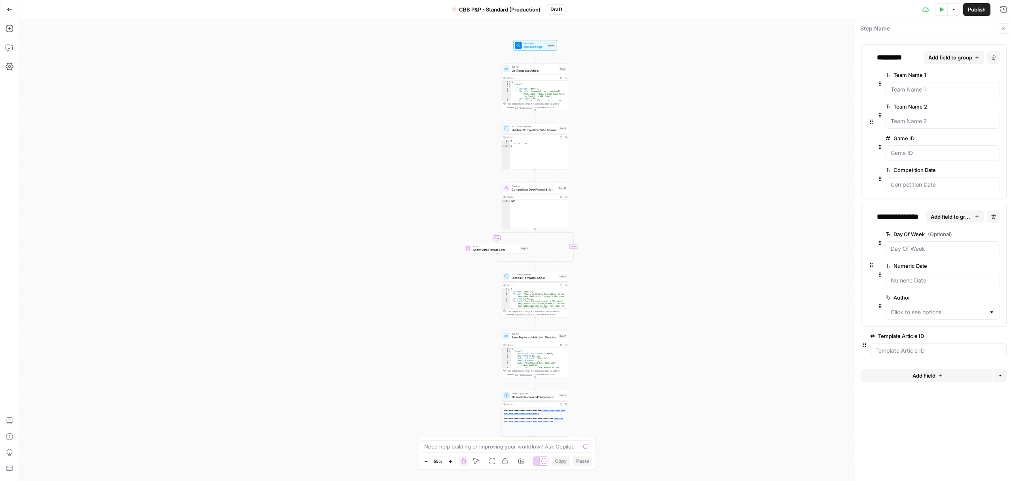
click at [974, 269] on span "edit field" at bounding box center [970, 265] width 17 height 6
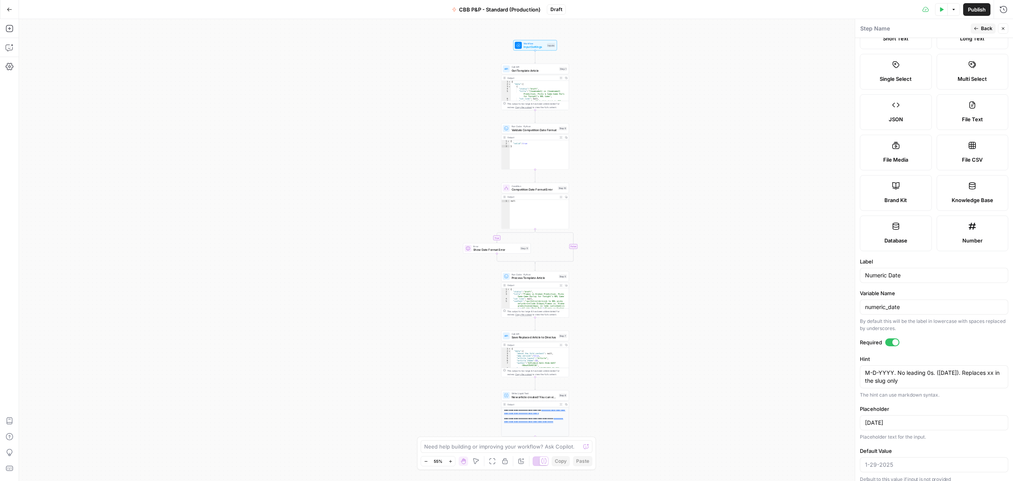
scroll to position [49, 0]
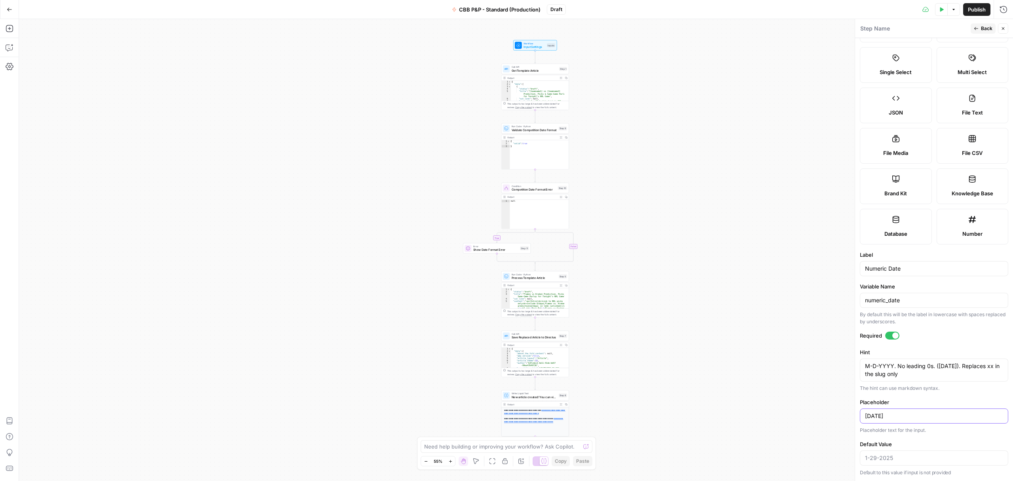
drag, startPoint x: 866, startPoint y: 415, endPoint x: 874, endPoint y: 408, distance: 10.7
click at [866, 415] on input "1-29-2025" at bounding box center [934, 416] width 138 height 8
type input "11-01-2025"
click at [800, 395] on div "true false Workflow Input Settings Inputs Call API Get Template Article Step 1 …" at bounding box center [516, 250] width 994 height 462
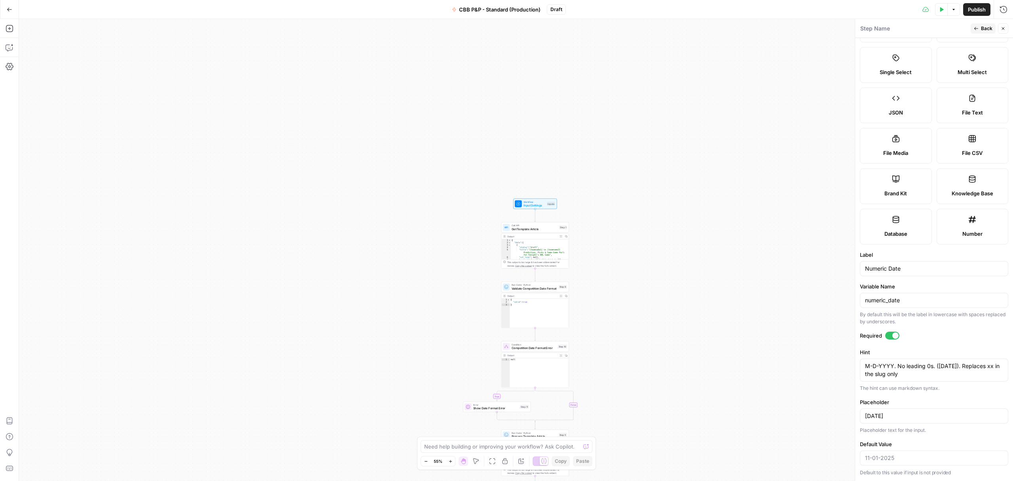
click at [986, 28] on span "Back" at bounding box center [986, 28] width 11 height 7
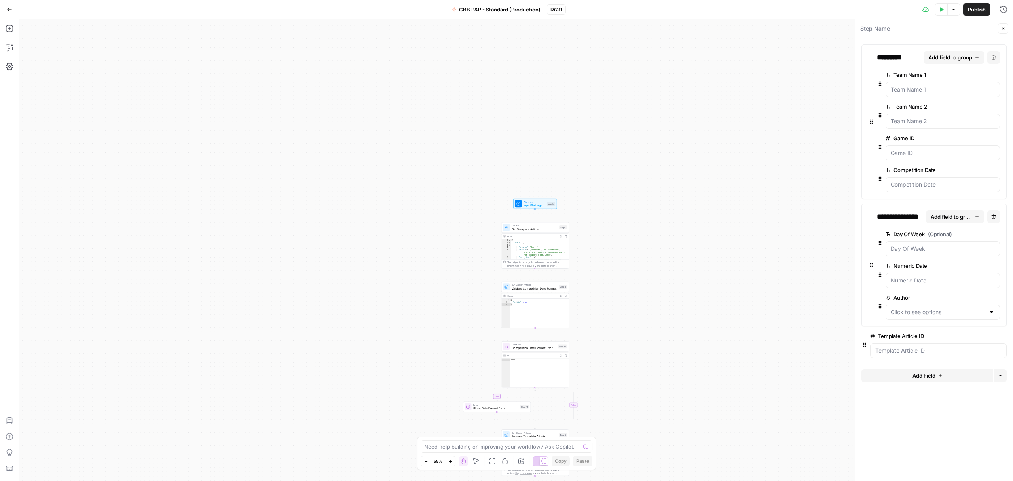
click at [969, 268] on span "edit field" at bounding box center [970, 265] width 17 height 6
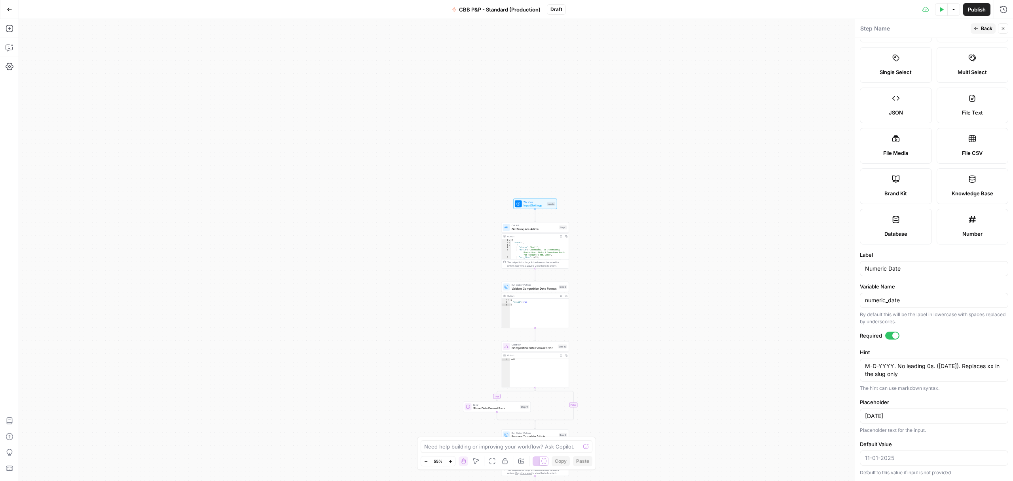
click at [802, 254] on div "true false Workflow Input Settings Inputs Call API Get Template Article Step 1 …" at bounding box center [516, 250] width 994 height 462
click at [985, 27] on span "Back" at bounding box center [986, 28] width 11 height 7
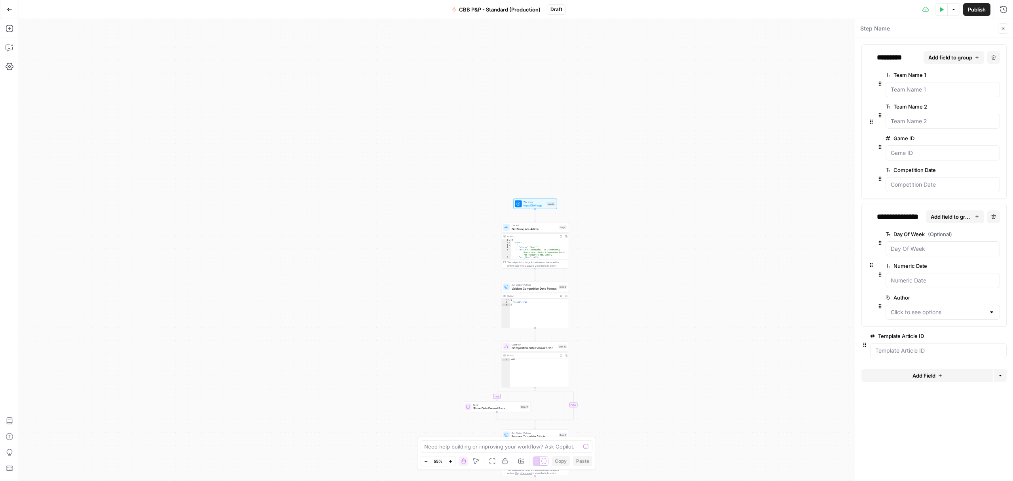
click at [968, 169] on span "edit field" at bounding box center [970, 170] width 17 height 6
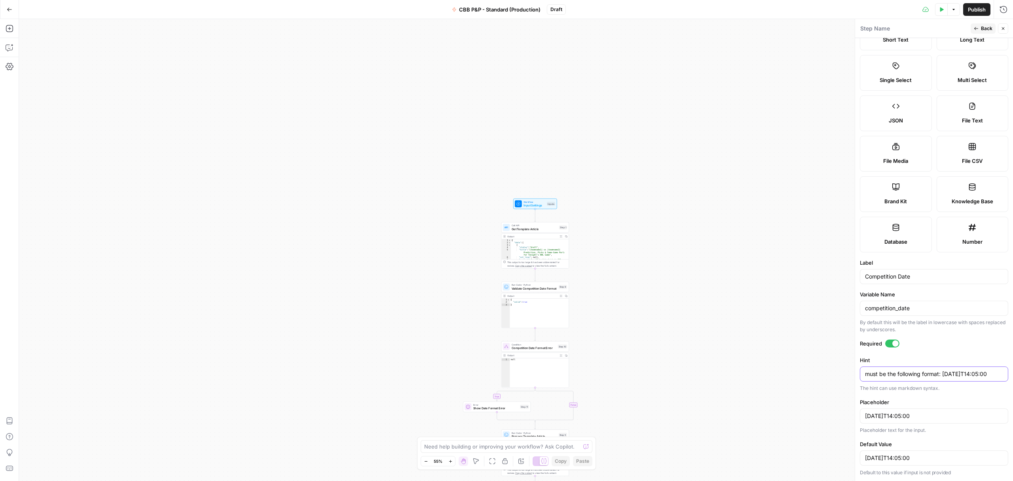
click at [963, 370] on textarea "must be the following format: [DATE]T14:05:00" at bounding box center [934, 374] width 138 height 8
type textarea "must be the following format: 2025-11-01T14:05:00"
click at [885, 412] on input "2025-09-01T14:05:00" at bounding box center [934, 416] width 138 height 8
type input "2025-11-25T14:05:00"
click at [880, 373] on textarea "must be the following format: 2025-11-01T14:05:00" at bounding box center [934, 374] width 138 height 8
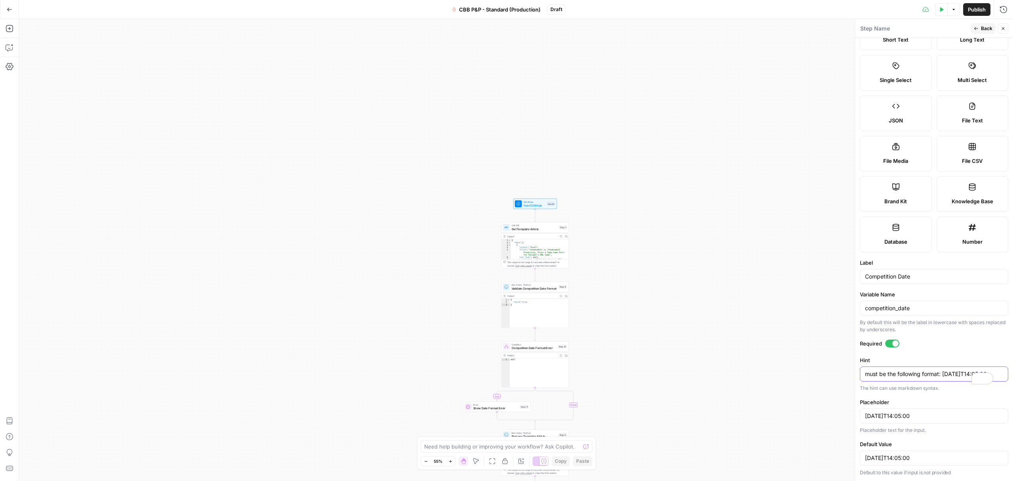
click at [871, 374] on textarea "must be the following format: 2025-11-01T14:05:00" at bounding box center [934, 374] width 138 height 8
type textarea "must be the following format: 2025-11-25T14:05:00"
click at [885, 456] on input "2025-09-01T14:05:00" at bounding box center [934, 458] width 138 height 8
type input "2025-11-25T14:05:00"
click at [985, 30] on span "Back" at bounding box center [986, 28] width 11 height 7
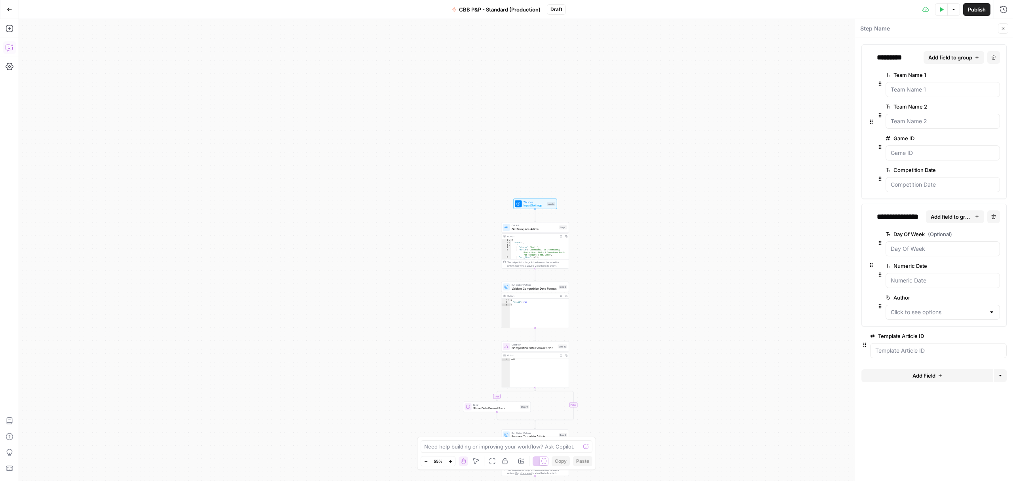
click at [11, 51] on button "Copilot" at bounding box center [9, 47] width 13 height 13
click at [70, 458] on div "Auto Mode Send" at bounding box center [92, 465] width 125 height 17
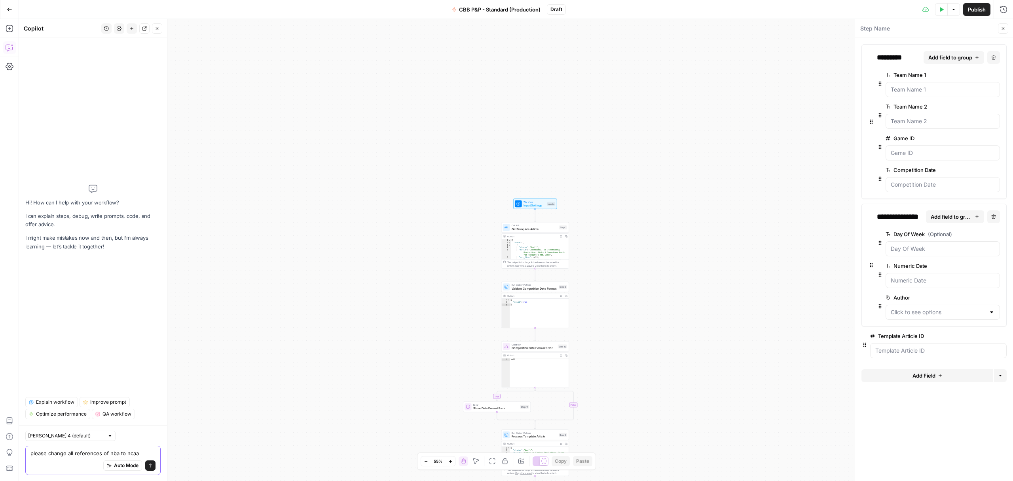
type textarea "please change all references of nba to ncaab"
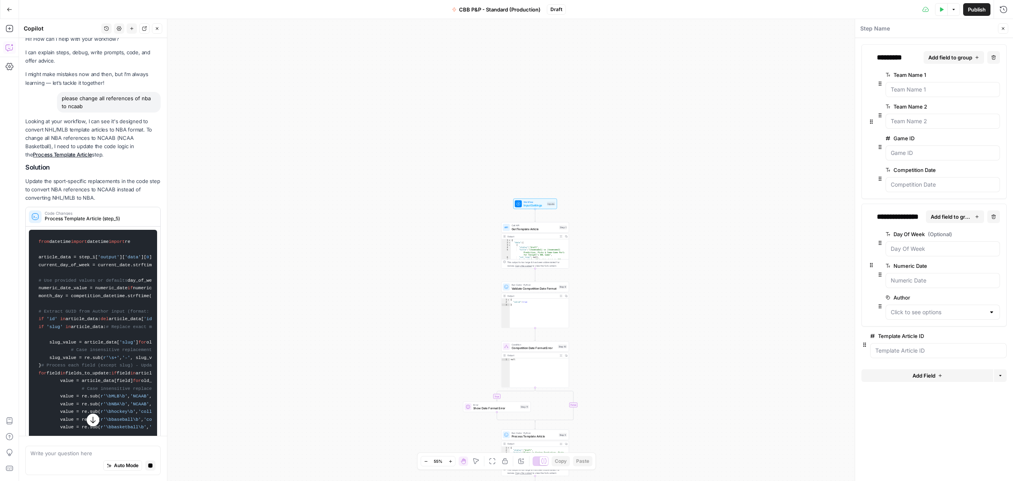
scroll to position [0, 0]
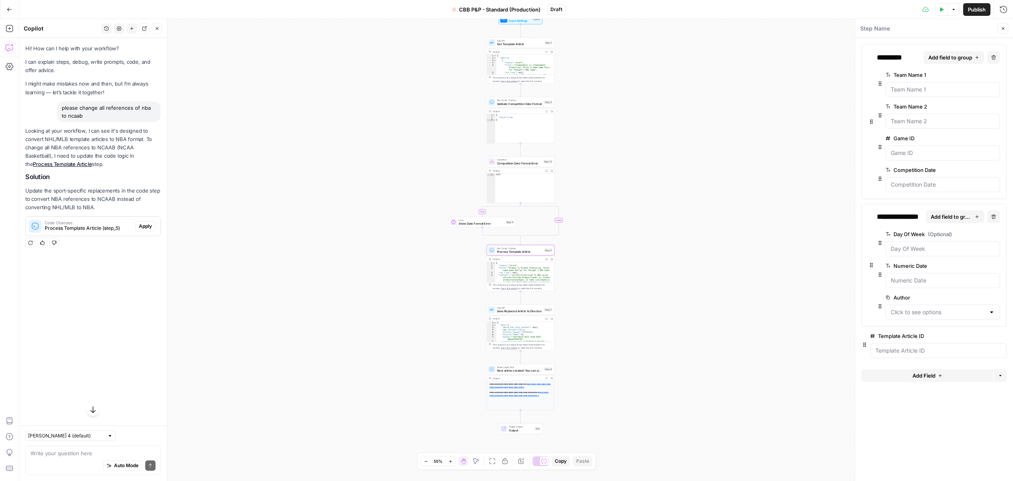
drag, startPoint x: 147, startPoint y: 226, endPoint x: 222, endPoint y: 179, distance: 88.3
click at [147, 226] on span "Apply" at bounding box center [145, 225] width 13 height 7
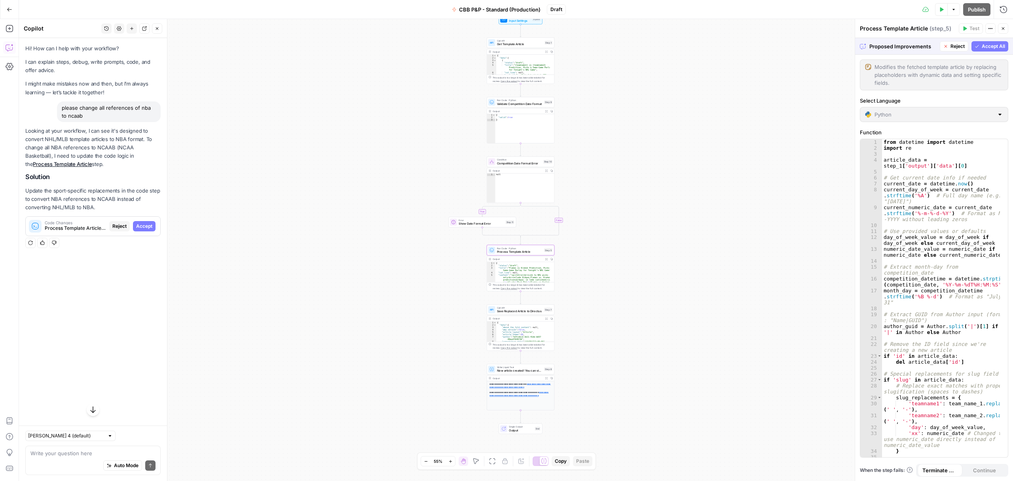
click at [145, 226] on span "Accept" at bounding box center [144, 225] width 16 height 7
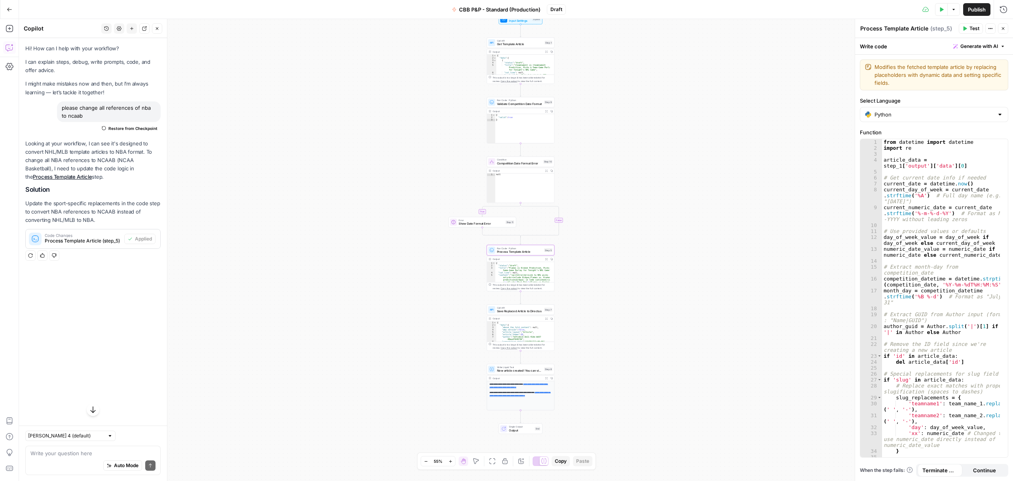
click at [976, 10] on span "Publish" at bounding box center [977, 10] width 18 height 8
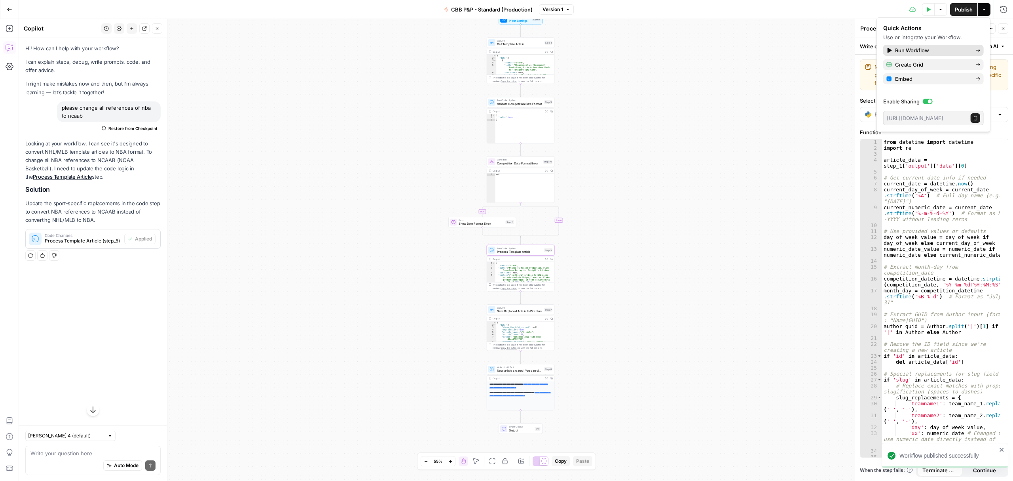
click at [920, 51] on span "Run Workflow" at bounding box center [932, 50] width 74 height 8
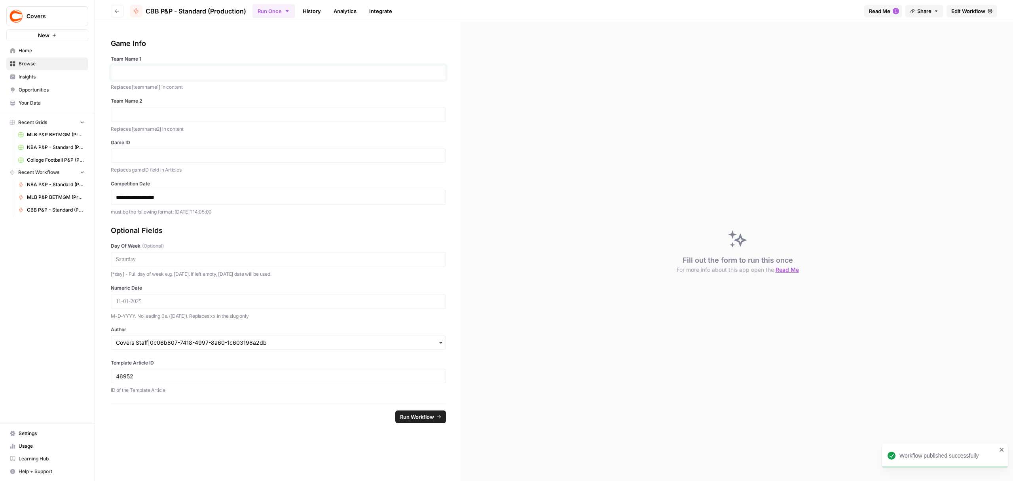
click at [168, 70] on p at bounding box center [278, 72] width 325 height 8
click at [141, 70] on p at bounding box center [278, 72] width 325 height 8
type input "364152"
click at [140, 199] on p "**********" at bounding box center [278, 197] width 325 height 8
click at [162, 262] on p at bounding box center [278, 259] width 325 height 8
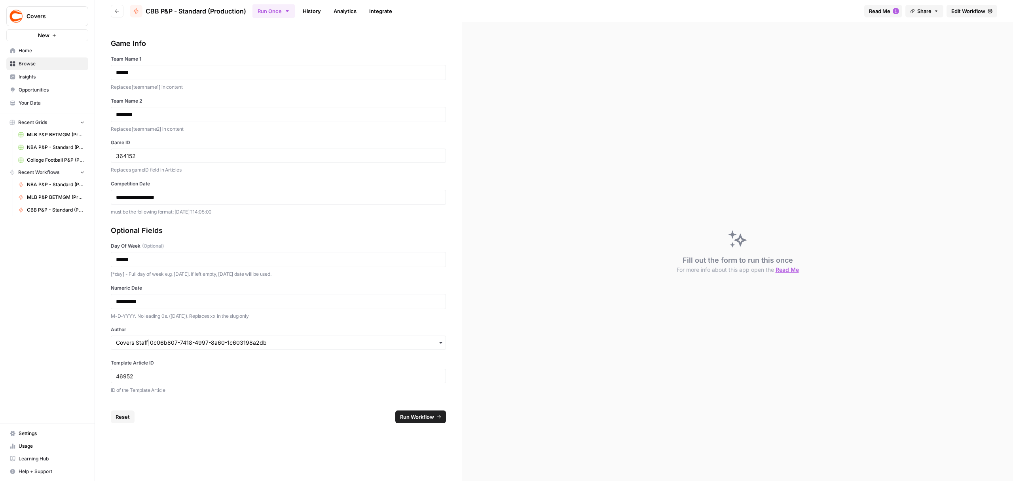
click at [207, 338] on div "button" at bounding box center [278, 342] width 335 height 14
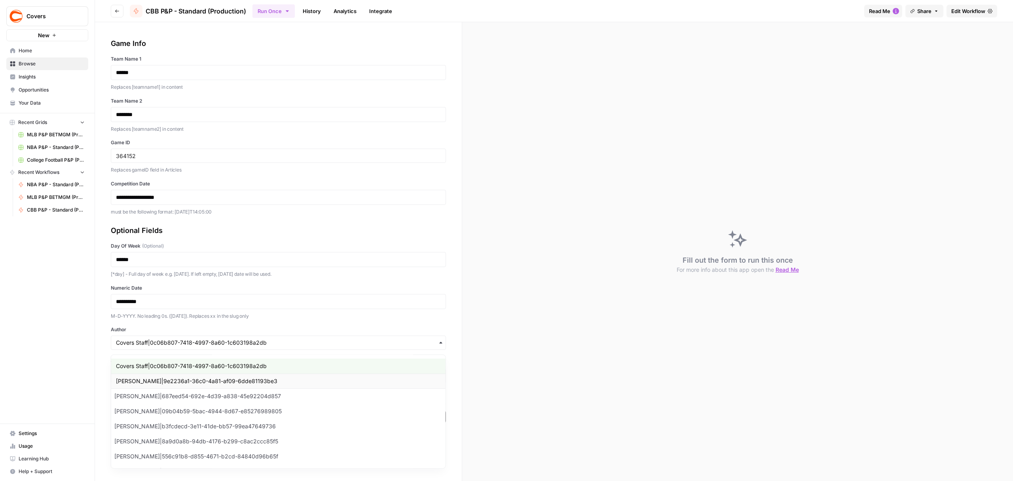
scroll to position [105, 0]
click at [145, 458] on div "[PERSON_NAME]|556c91b8-d855-4671-b2cd-84840d96b65f" at bounding box center [278, 455] width 334 height 15
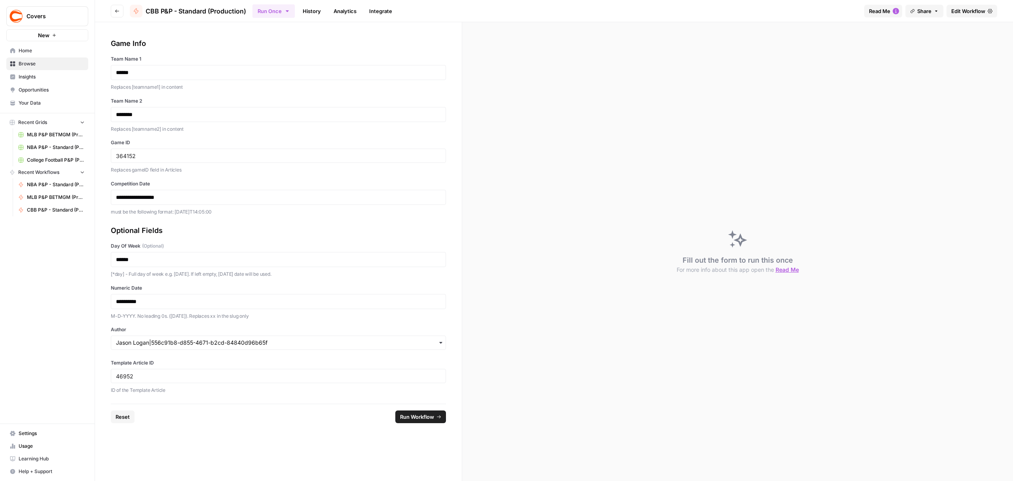
click at [615, 389] on div "Fill out the form to run this once For more info about this app open the Read Me" at bounding box center [737, 251] width 551 height 458
click at [420, 422] on button "Run Workflow" at bounding box center [420, 416] width 51 height 13
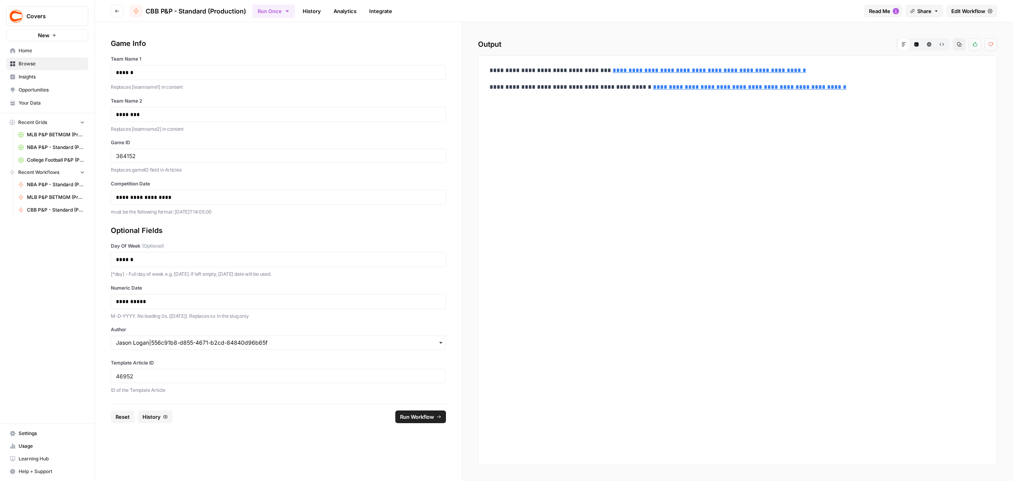
click at [723, 70] on link "**********" at bounding box center [710, 70] width 194 height 6
click at [283, 10] on button "Run Once" at bounding box center [274, 10] width 42 height 13
click at [199, 49] on div "**********" at bounding box center [278, 126] width 335 height 177
click at [115, 9] on icon "button" at bounding box center [117, 11] width 5 height 5
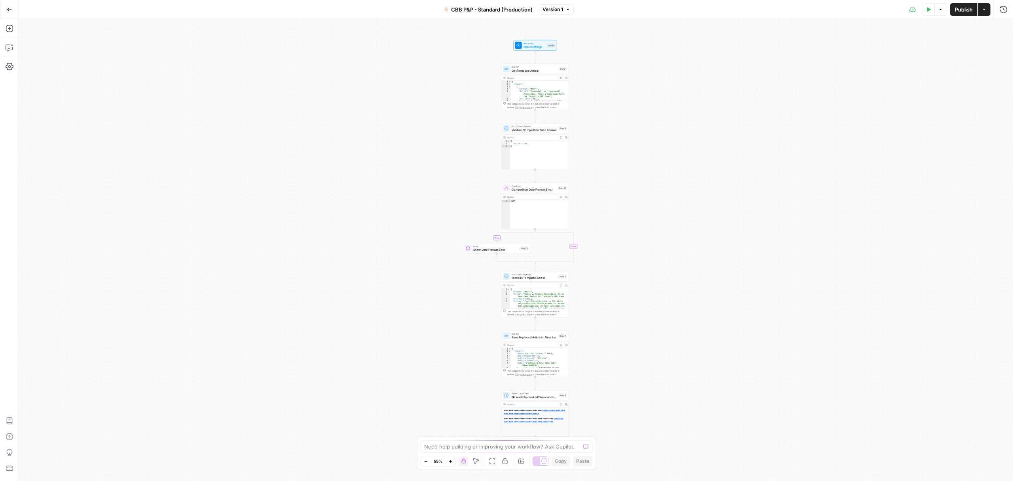
click at [10, 10] on icon "button" at bounding box center [10, 10] width 6 height 6
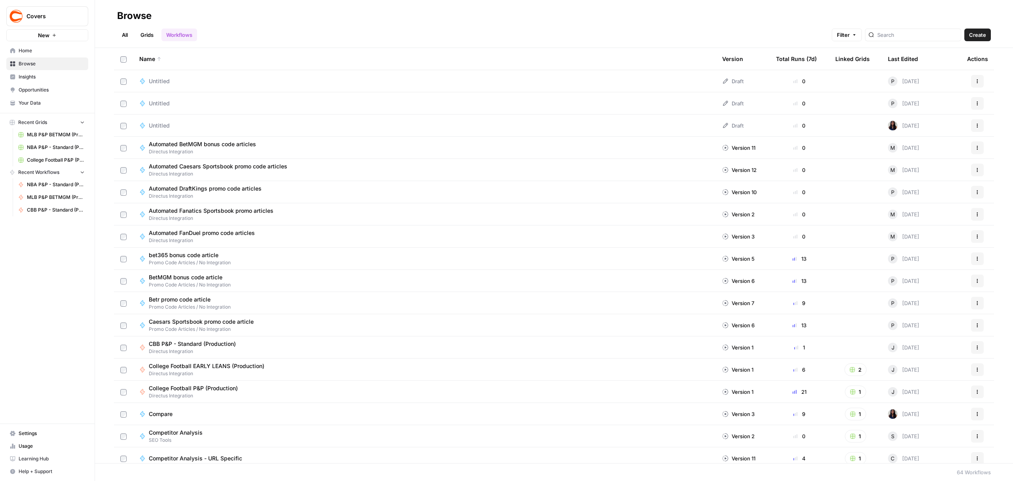
scroll to position [158, 0]
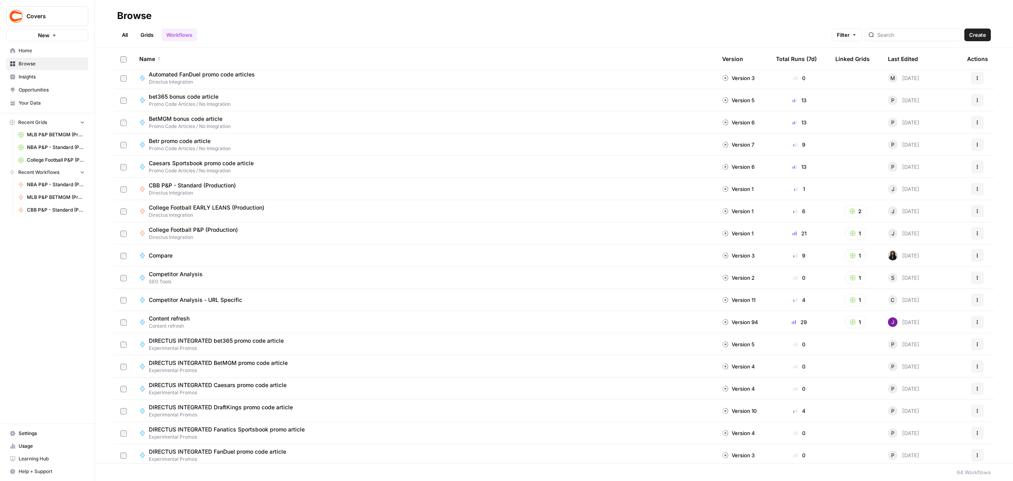
click at [207, 184] on span "CBB P&P - Standard (Production)" at bounding box center [192, 185] width 87 height 8
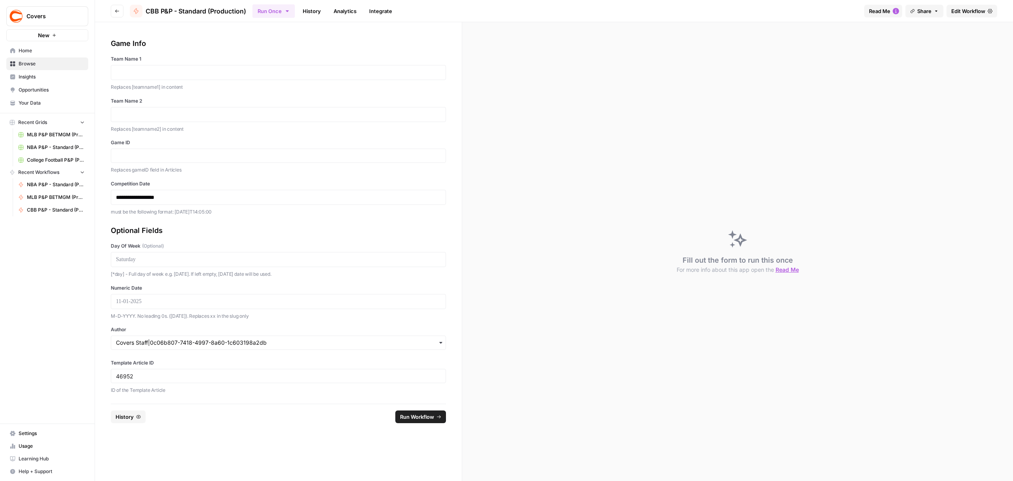
click at [275, 16] on button "Run Once" at bounding box center [274, 10] width 42 height 13
click at [300, 58] on span "Run this Workflow in bulk in a Grid" at bounding box center [315, 60] width 76 height 7
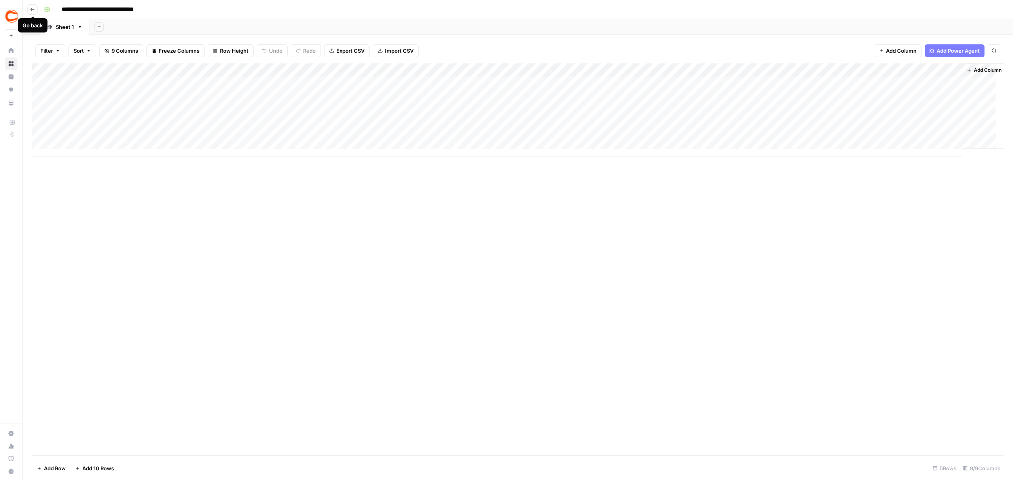
click at [30, 10] on icon "button" at bounding box center [32, 9] width 5 height 5
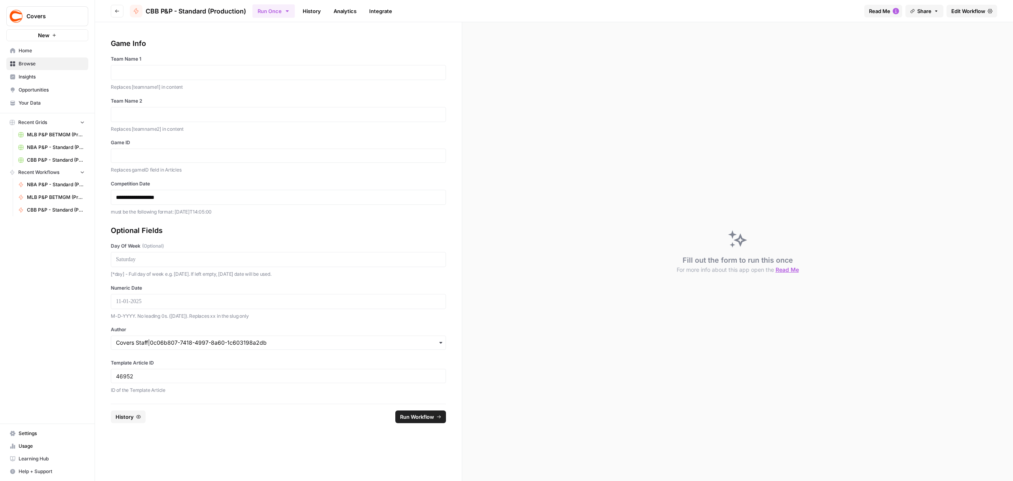
click at [27, 51] on span "Home" at bounding box center [52, 50] width 66 height 7
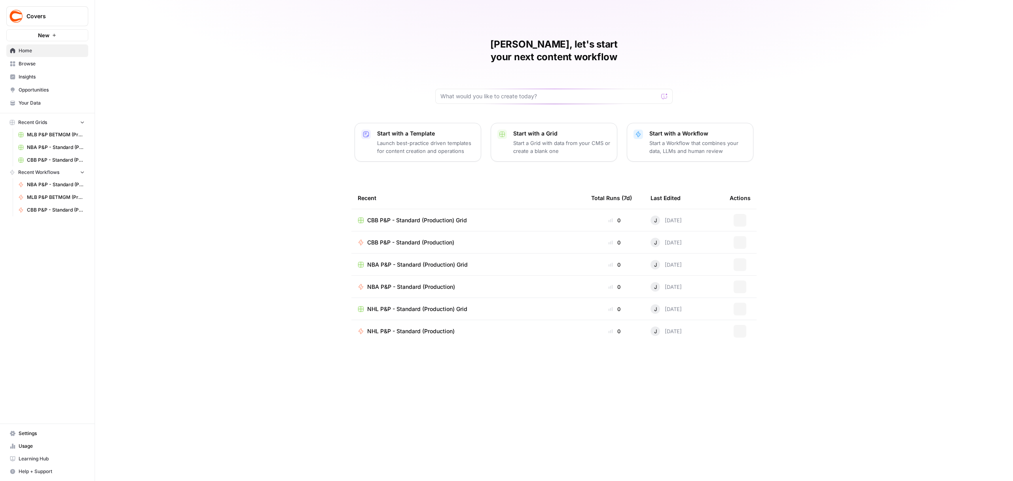
click at [21, 63] on span "Browse" at bounding box center [52, 63] width 66 height 7
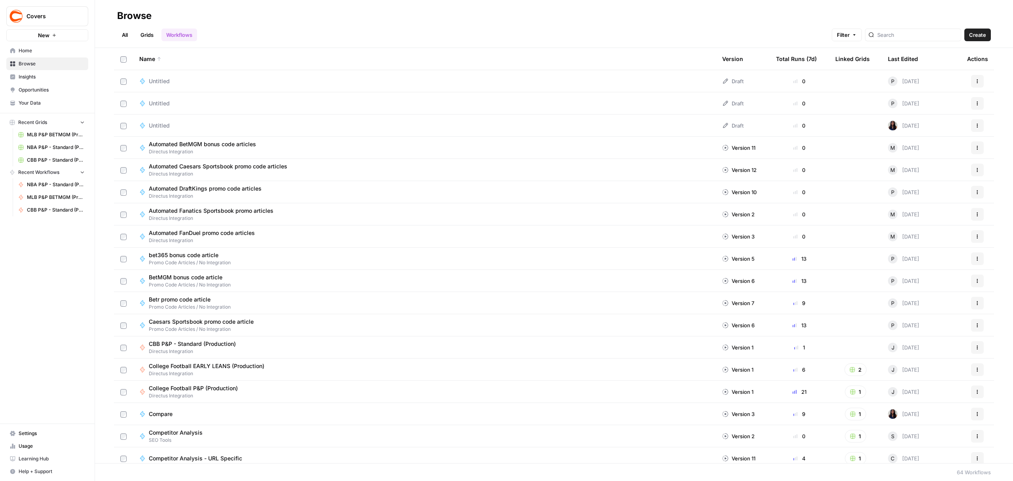
click at [146, 36] on link "Grids" at bounding box center [147, 34] width 23 height 13
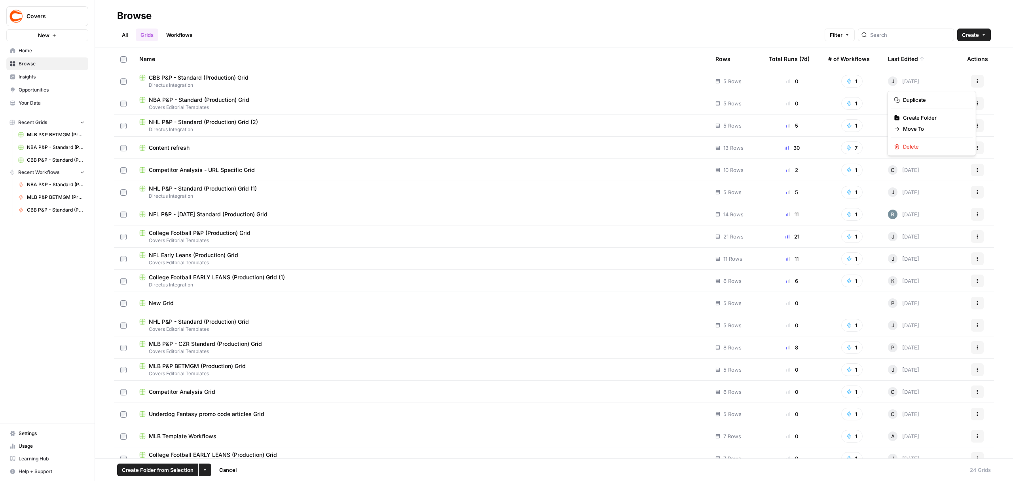
click at [972, 82] on button "Actions" at bounding box center [977, 81] width 13 height 13
click at [922, 131] on span "Move To" at bounding box center [934, 129] width 63 height 8
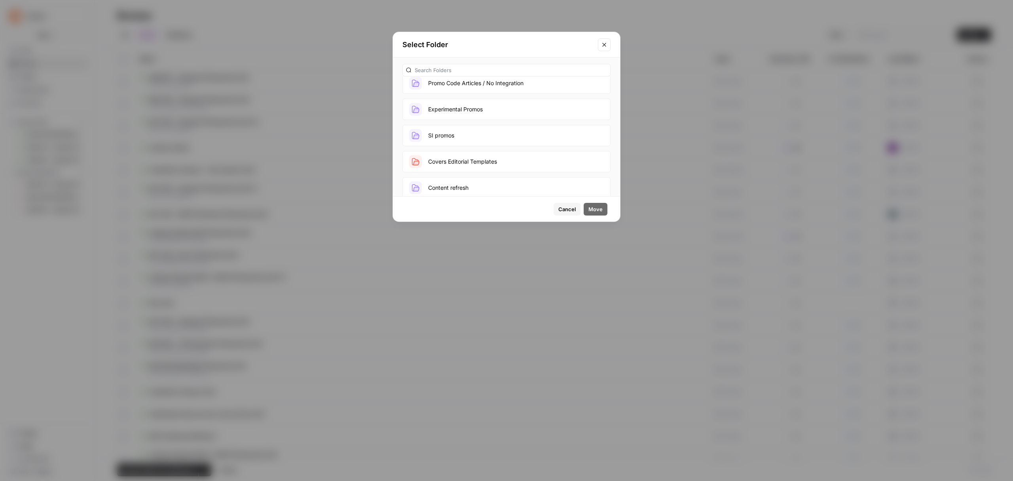
scroll to position [53, 0]
click at [491, 143] on button "Covers Editorial Templates" at bounding box center [507, 143] width 208 height 21
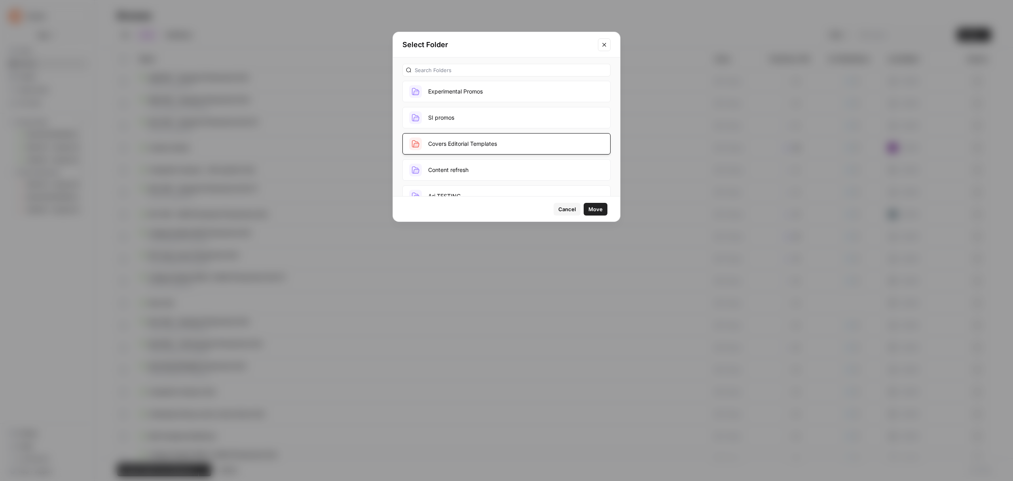
click at [596, 209] on span "Move" at bounding box center [596, 209] width 14 height 8
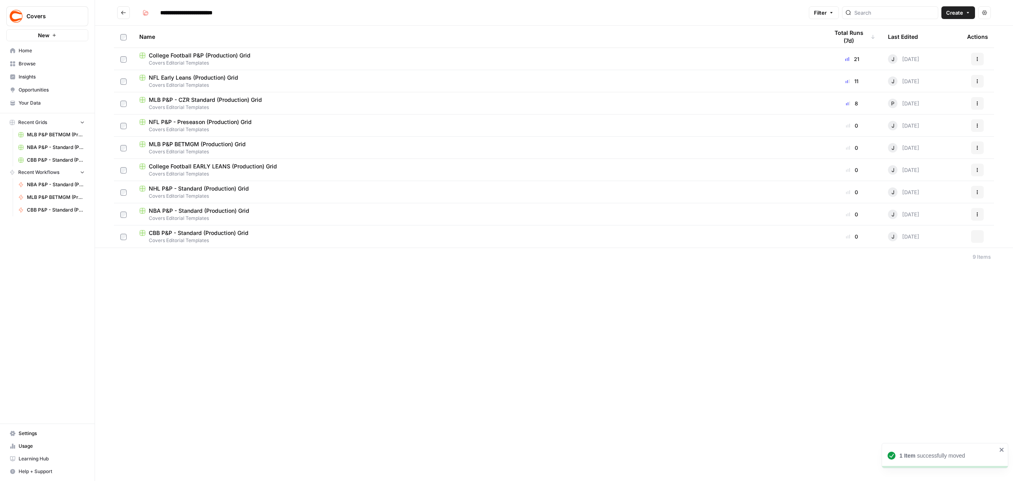
type input "**********"
